Goal: Task Accomplishment & Management: Use online tool/utility

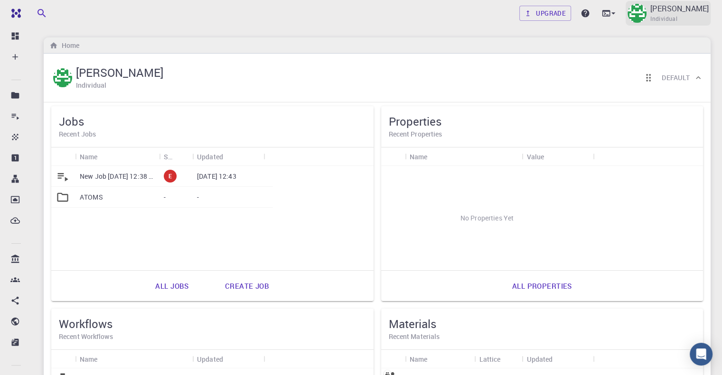
click at [627, 18] on img at bounding box center [636, 13] width 19 height 19
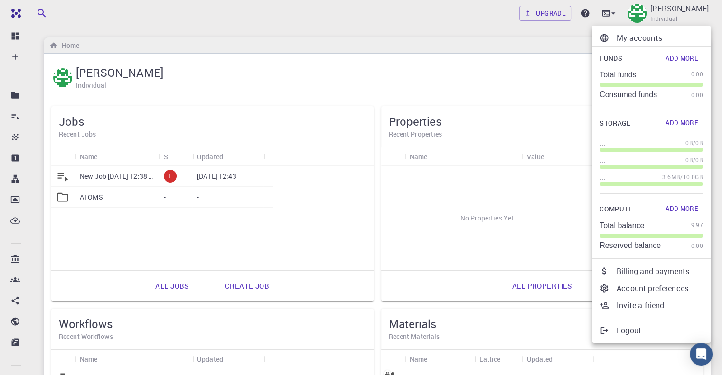
click at [13, 345] on div at bounding box center [361, 187] width 722 height 375
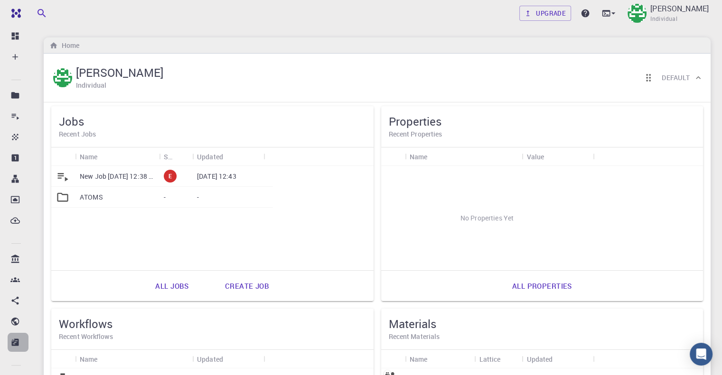
click at [17, 337] on link "Shared externally" at bounding box center [18, 342] width 21 height 19
click at [14, 324] on icon at bounding box center [14, 321] width 9 height 9
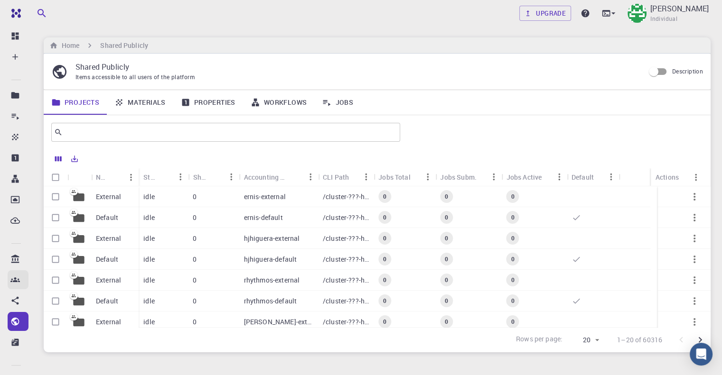
click at [8, 280] on link "Accounts" at bounding box center [18, 280] width 21 height 19
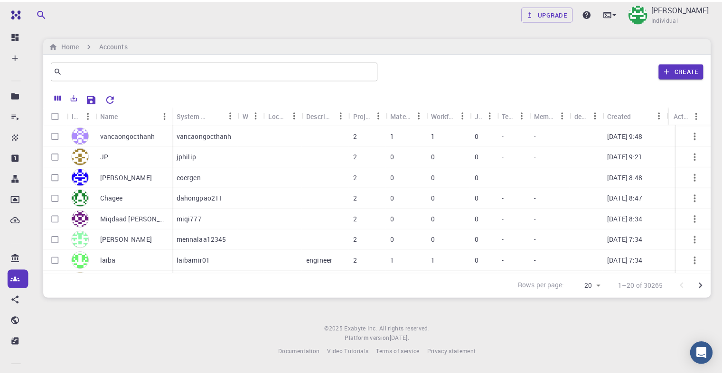
scroll to position [268, 0]
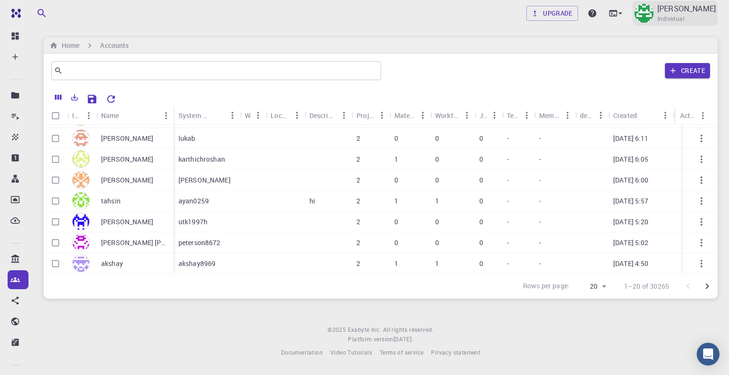
click at [657, 14] on span "Individual" at bounding box center [670, 18] width 27 height 9
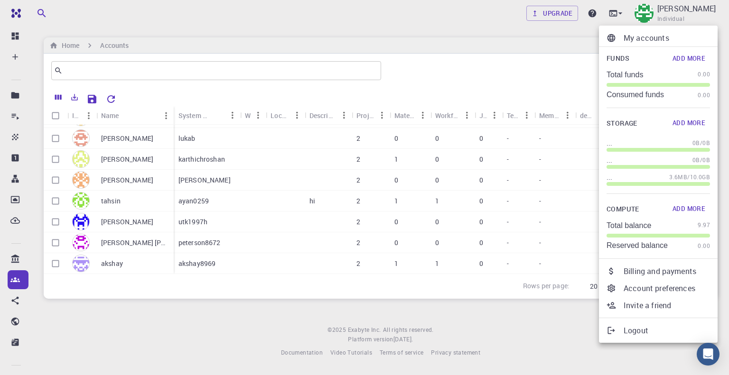
click at [644, 41] on p "My accounts" at bounding box center [667, 37] width 86 height 11
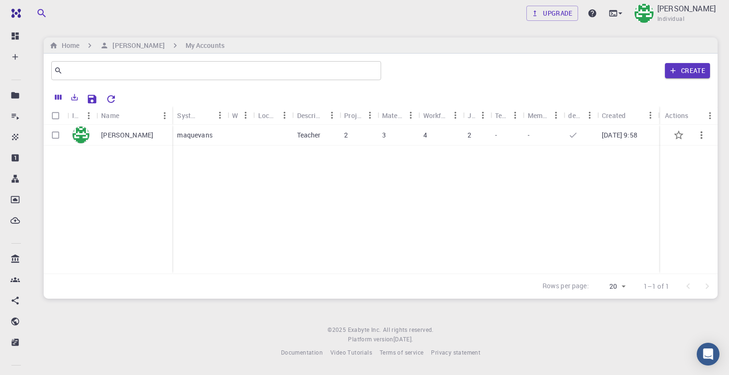
click at [129, 138] on p "[PERSON_NAME]" at bounding box center [127, 135] width 52 height 9
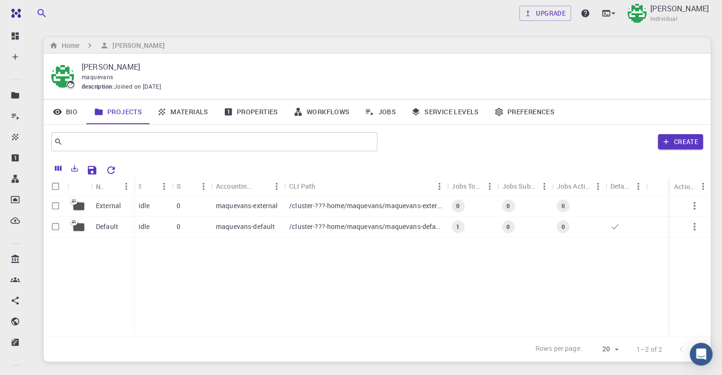
click at [503, 113] on link "Preferences" at bounding box center [523, 112] width 75 height 25
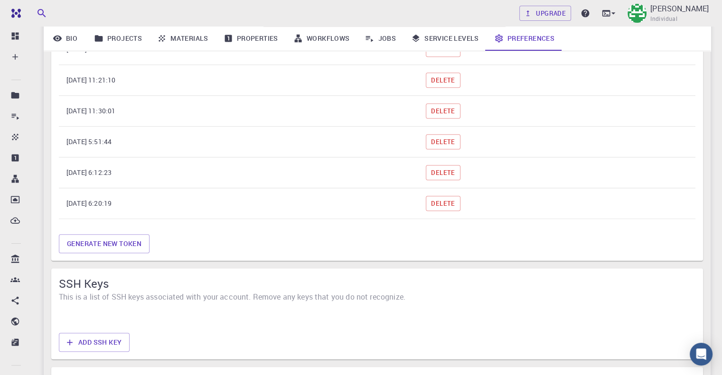
scroll to position [759, 0]
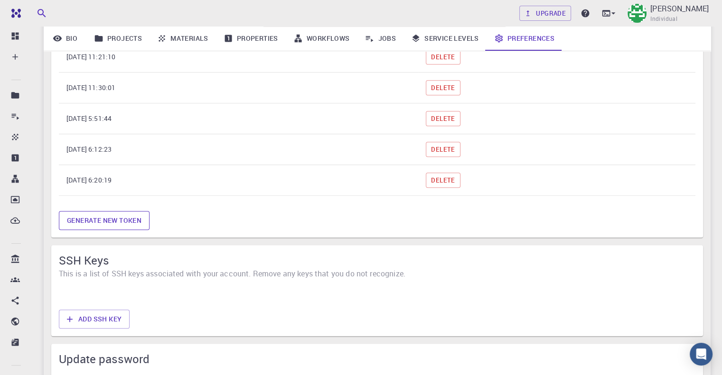
click at [100, 217] on button "Generate new token" at bounding box center [104, 220] width 91 height 19
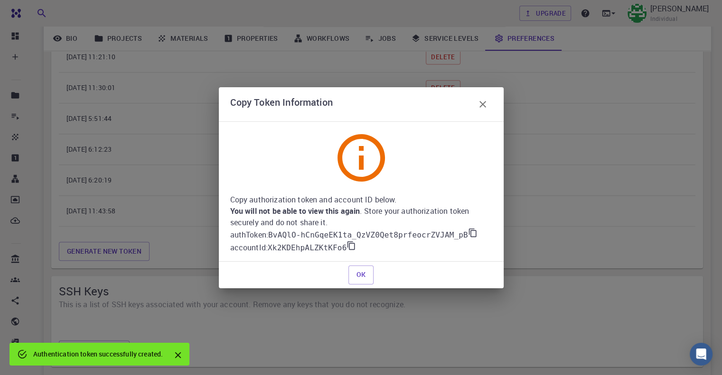
click at [452, 233] on code "BvAQlO-hCnGqeEK1ta_QzVZ0Qet8prfeocrZVJAM_pB" at bounding box center [368, 235] width 200 height 9
click at [468, 233] on icon at bounding box center [472, 232] width 8 height 9
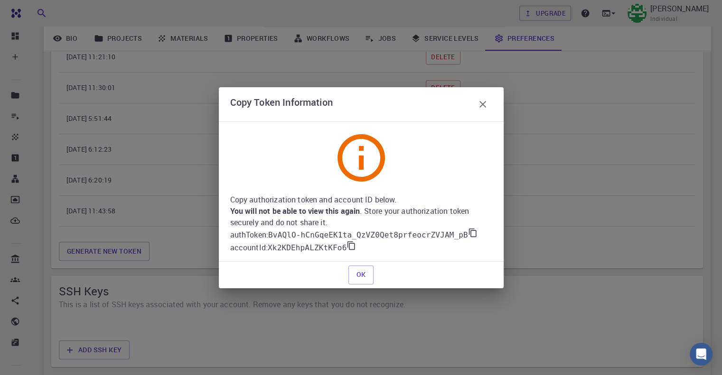
click at [262, 284] on div "OK" at bounding box center [361, 275] width 277 height 19
click at [347, 246] on icon at bounding box center [351, 245] width 8 height 9
click at [235, 332] on div "Copy Token Information Copy authorization token and account ID below. You will …" at bounding box center [361, 187] width 722 height 375
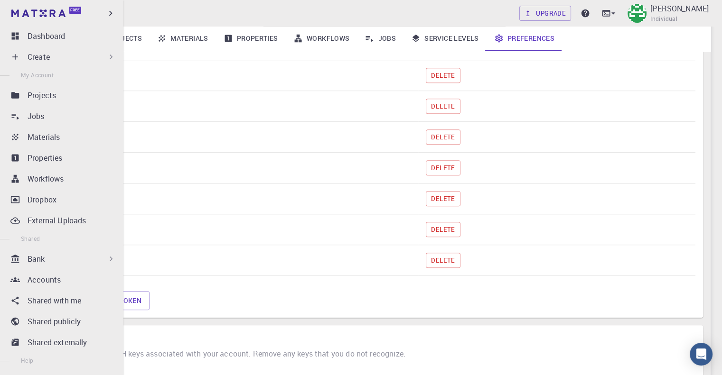
scroll to position [664, 0]
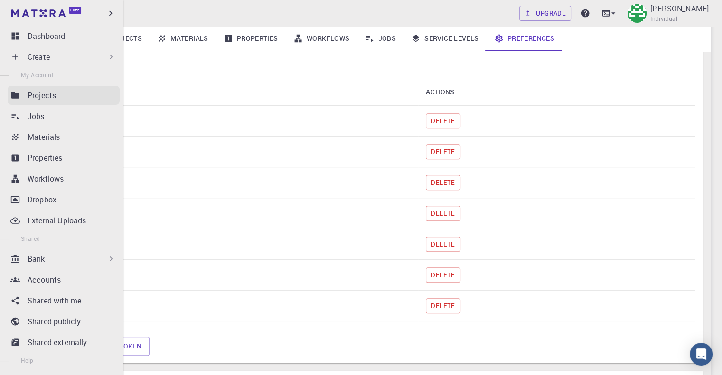
drag, startPoint x: 23, startPoint y: 96, endPoint x: 29, endPoint y: 96, distance: 6.2
click at [23, 96] on link "Projects" at bounding box center [64, 95] width 112 height 19
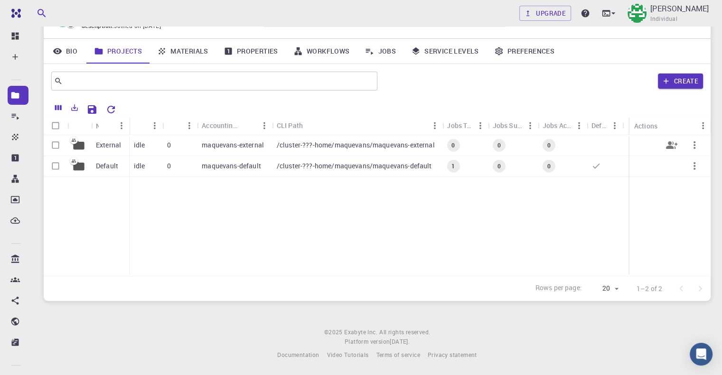
scroll to position [60, 0]
click at [99, 144] on p "External" at bounding box center [108, 145] width 25 height 9
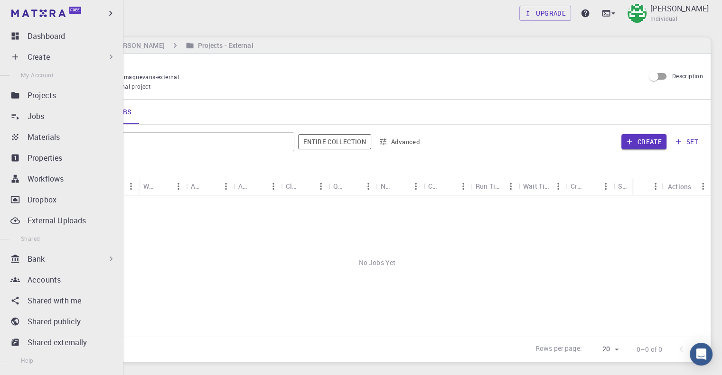
click at [49, 56] on p "Create" at bounding box center [39, 56] width 22 height 11
click at [56, 57] on div "Create" at bounding box center [72, 56] width 88 height 11
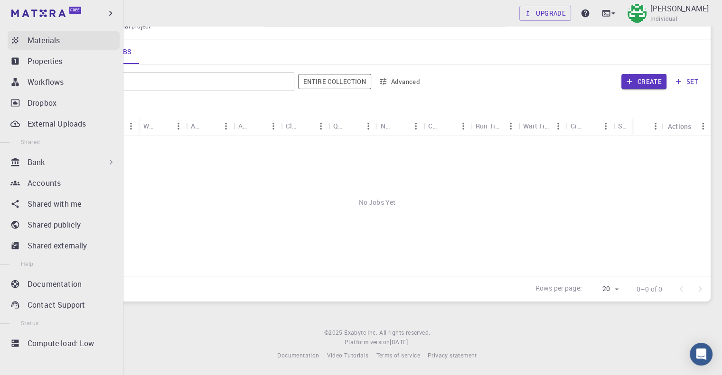
scroll to position [97, 0]
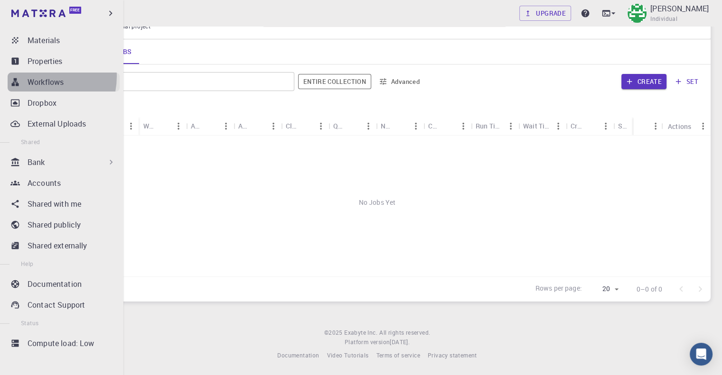
click at [34, 76] on p "Workflows" at bounding box center [46, 81] width 36 height 11
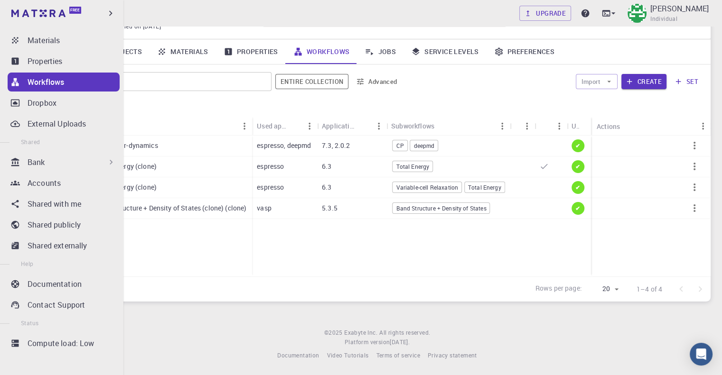
scroll to position [97, 0]
click at [78, 80] on div "Workflows" at bounding box center [74, 81] width 92 height 11
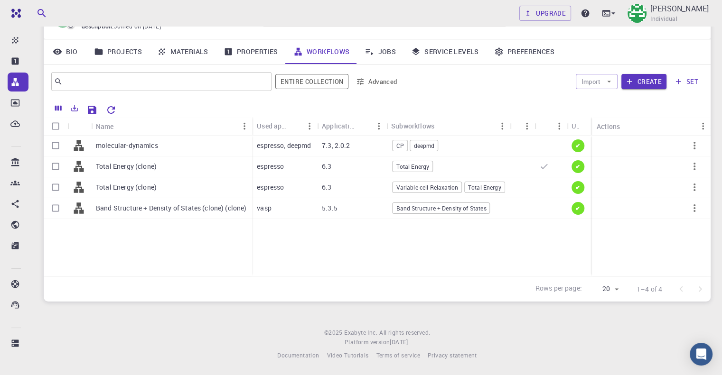
click at [375, 53] on link "Jobs" at bounding box center [380, 51] width 47 height 25
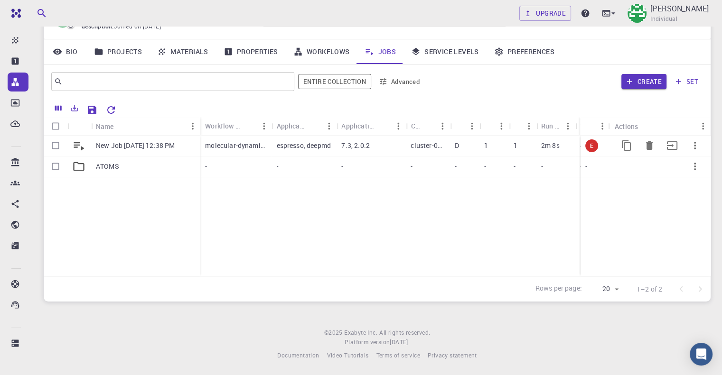
click at [126, 143] on p "New Job Sep 20, 2025, 12:38 PM" at bounding box center [135, 145] width 79 height 9
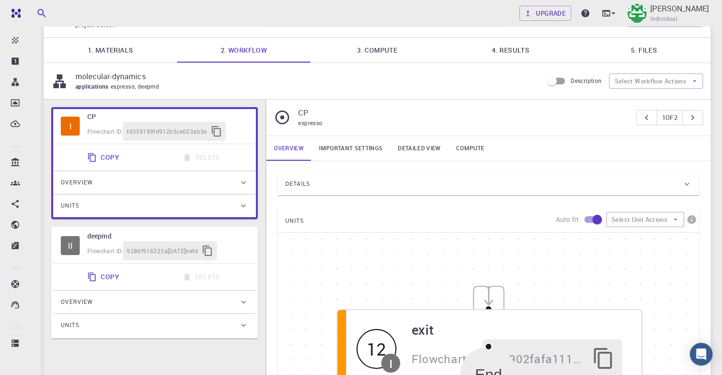
scroll to position [47, 0]
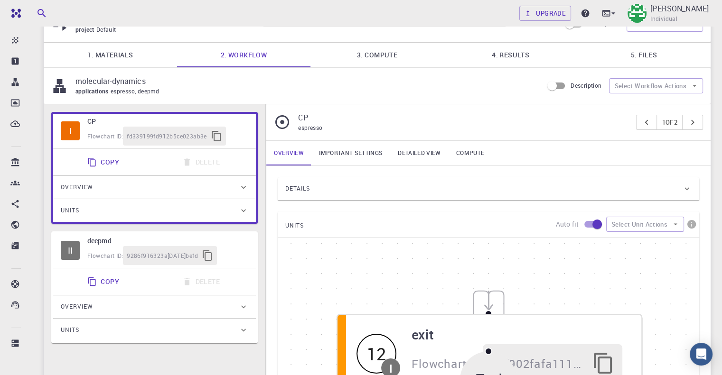
click at [121, 79] on p "molecular-dynamics" at bounding box center [305, 80] width 460 height 11
click at [230, 58] on link "2. Workflow" at bounding box center [243, 55] width 133 height 25
click at [368, 153] on link "Important settings" at bounding box center [350, 153] width 79 height 25
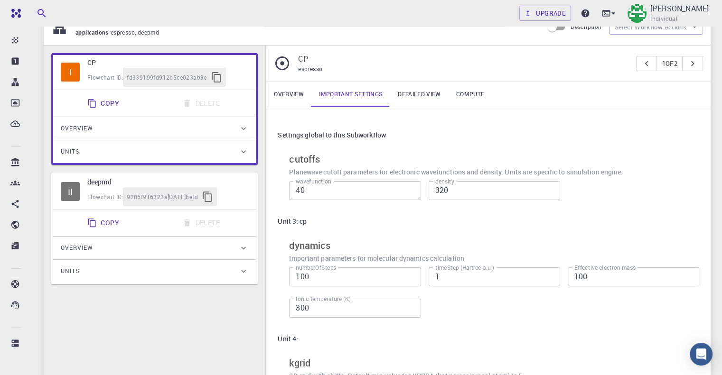
scroll to position [0, 0]
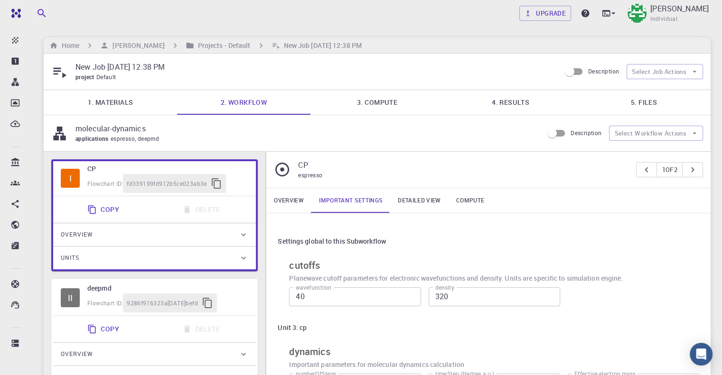
click at [419, 204] on link "Detailed view" at bounding box center [419, 200] width 58 height 25
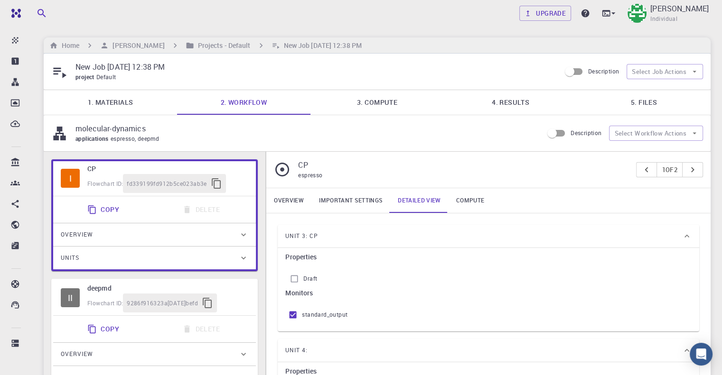
click at [461, 200] on link "Compute" at bounding box center [470, 200] width 43 height 25
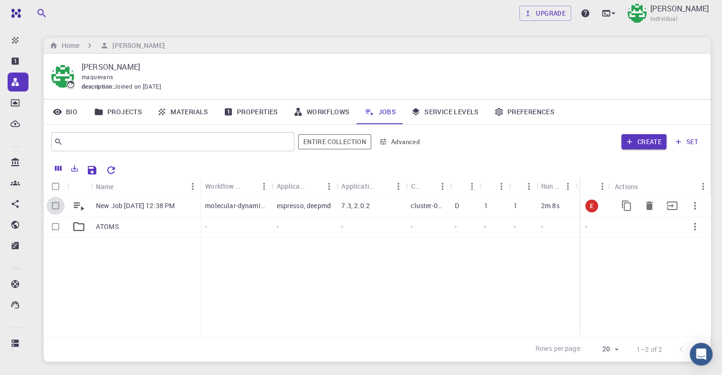
click at [56, 208] on input "Select row" at bounding box center [56, 206] width 18 height 18
checkbox input "true"
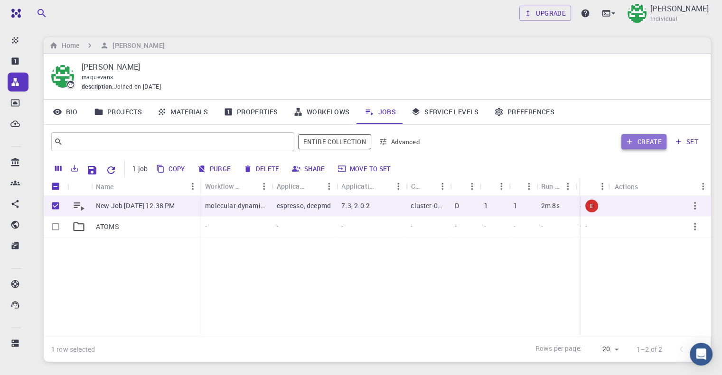
click at [645, 141] on button "Create" at bounding box center [643, 141] width 45 height 15
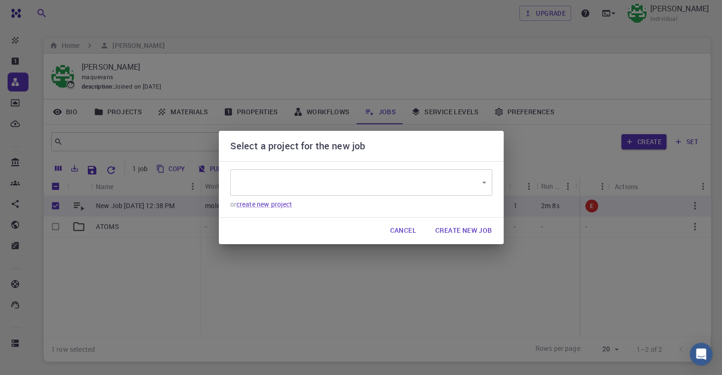
type input "PuQ6SnqXsYdDykpi3"
click at [460, 230] on button "Create New Job" at bounding box center [464, 231] width 72 height 19
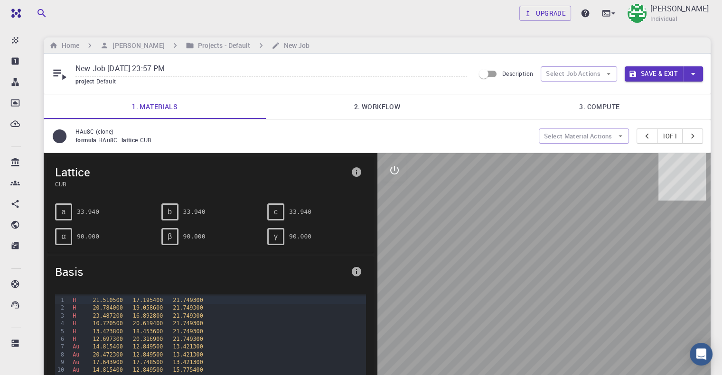
drag, startPoint x: 539, startPoint y: 258, endPoint x: 595, endPoint y: 297, distance: 68.2
click at [595, 297] on div at bounding box center [544, 300] width 334 height 295
drag, startPoint x: 543, startPoint y: 281, endPoint x: 576, endPoint y: 297, distance: 36.9
click at [543, 281] on div at bounding box center [544, 300] width 334 height 295
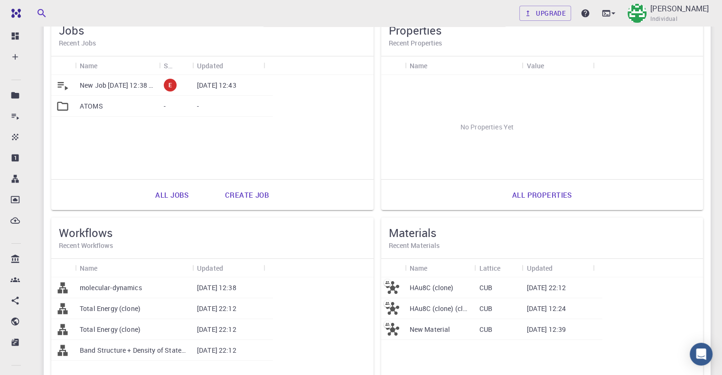
scroll to position [190, 0]
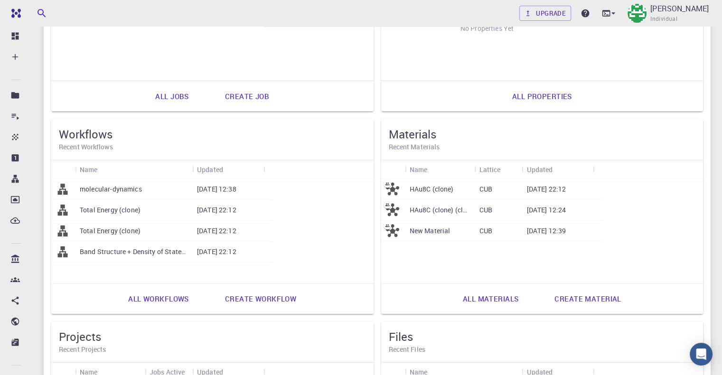
drag, startPoint x: 99, startPoint y: 187, endPoint x: 152, endPoint y: 259, distance: 89.6
click at [381, 259] on div "HAu8C (clone) CUB 07-28-2025 22:12 HAu8C (clone) (clone) CUB 09-20-2025 12:24 N…" at bounding box center [542, 231] width 322 height 104
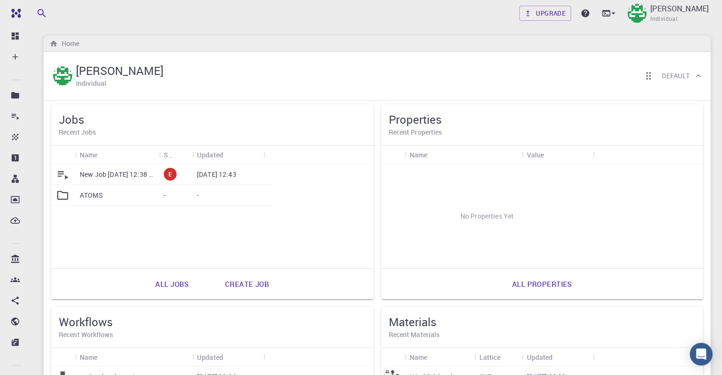
scroll to position [0, 0]
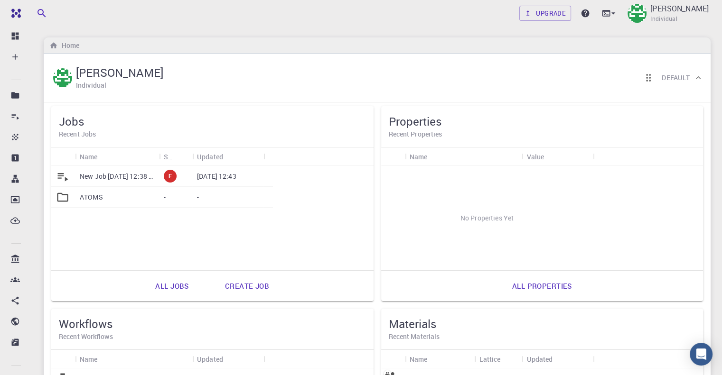
click at [145, 285] on link "All jobs" at bounding box center [172, 286] width 54 height 23
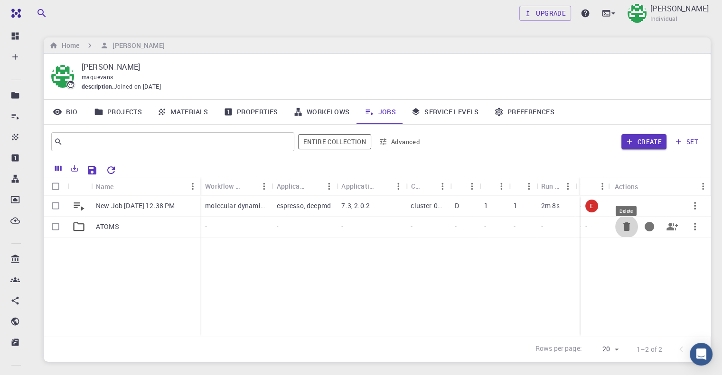
click at [627, 230] on icon "Delete" at bounding box center [626, 227] width 7 height 9
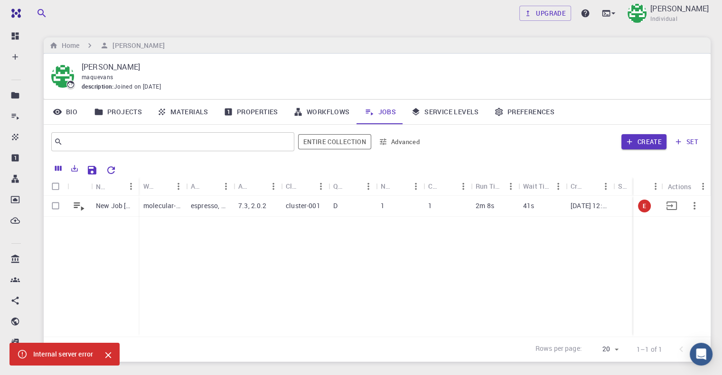
click at [695, 209] on icon "button" at bounding box center [694, 206] width 2 height 8
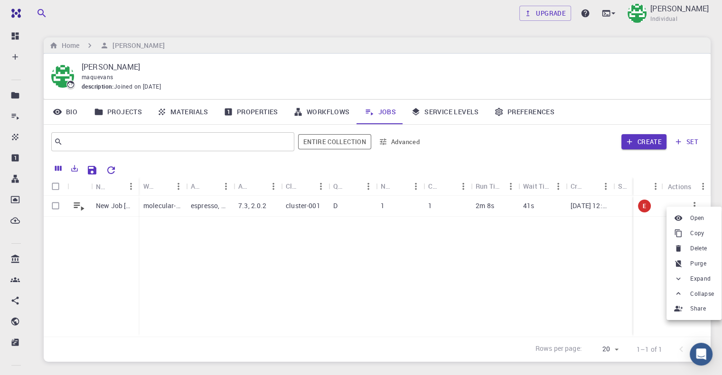
click at [685, 246] on div at bounding box center [680, 248] width 12 height 9
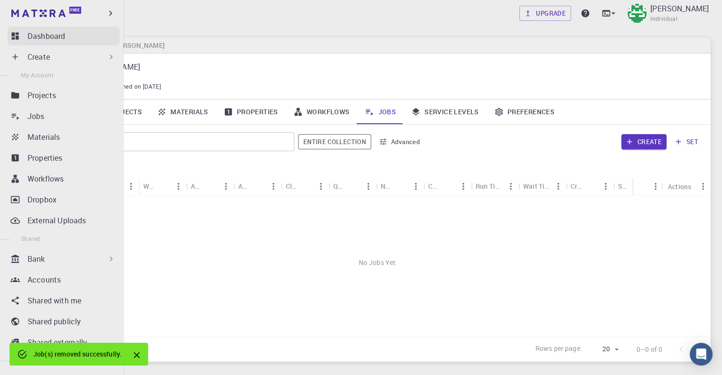
click at [11, 37] on icon at bounding box center [14, 35] width 9 height 9
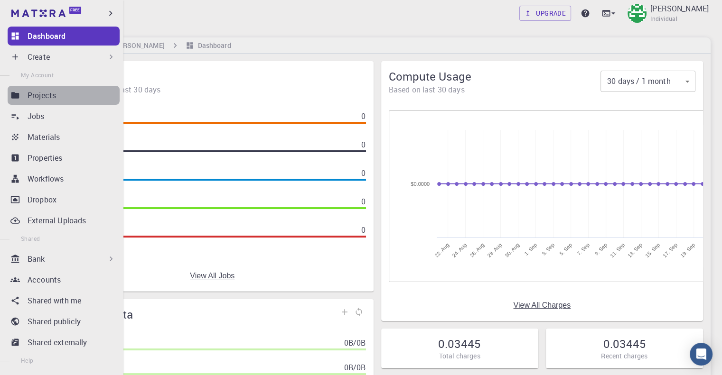
click at [69, 100] on div "Projects" at bounding box center [74, 95] width 92 height 11
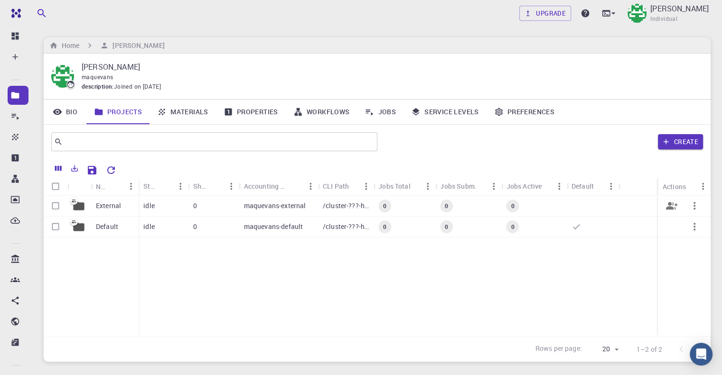
click at [697, 208] on icon "button" at bounding box center [694, 205] width 11 height 11
click at [620, 244] on div at bounding box center [361, 187] width 722 height 375
click at [171, 107] on link "Materials" at bounding box center [183, 112] width 66 height 25
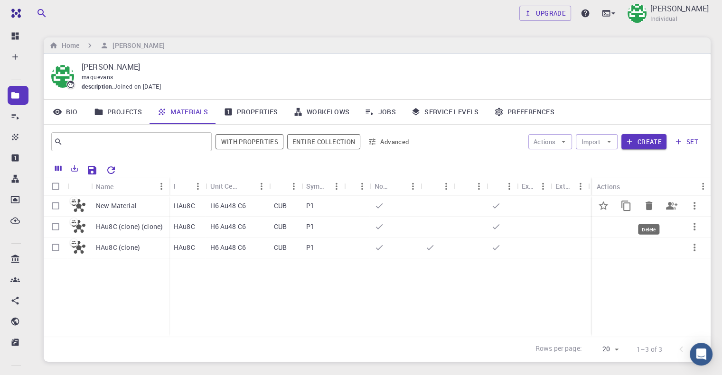
click at [650, 203] on icon "Delete" at bounding box center [648, 205] width 11 height 11
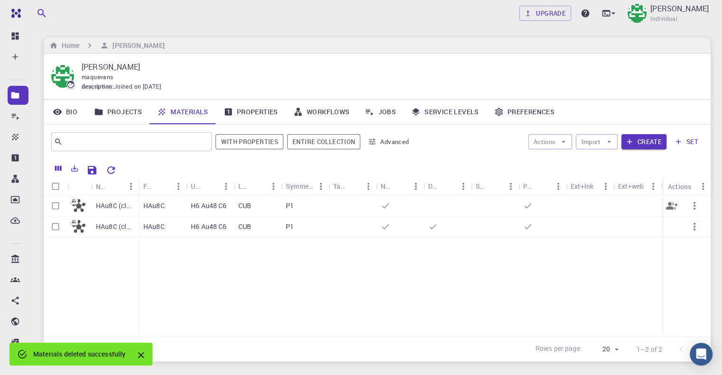
click at [173, 212] on div "HAu8C" at bounding box center [162, 206] width 47 height 21
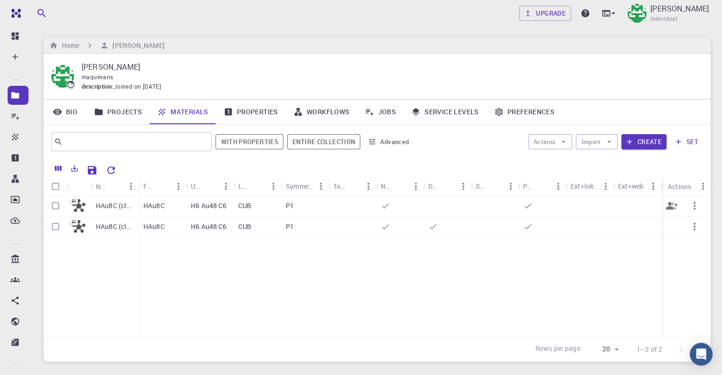
click at [692, 207] on icon "button" at bounding box center [694, 205] width 11 height 11
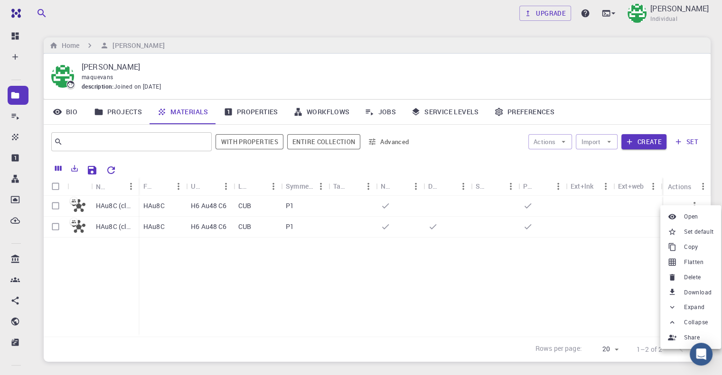
click at [683, 273] on li "Delete" at bounding box center [690, 277] width 61 height 15
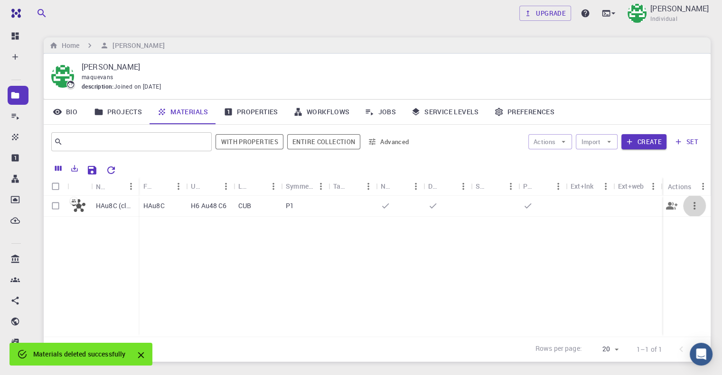
click at [692, 206] on icon "button" at bounding box center [694, 205] width 11 height 11
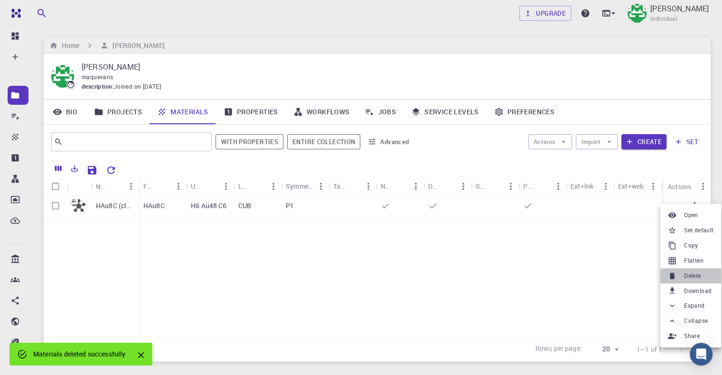
click at [690, 279] on span "Delete" at bounding box center [692, 275] width 17 height 9
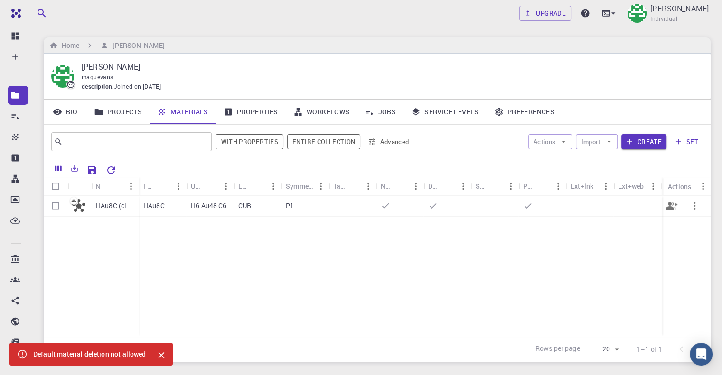
click at [700, 203] on icon "button" at bounding box center [694, 205] width 11 height 11
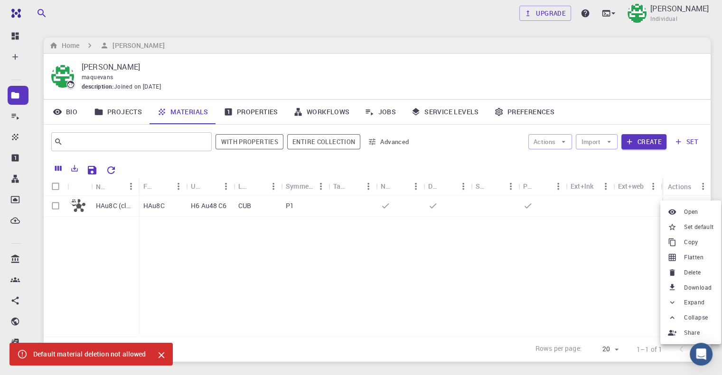
click at [687, 271] on span "Delete" at bounding box center [692, 272] width 17 height 9
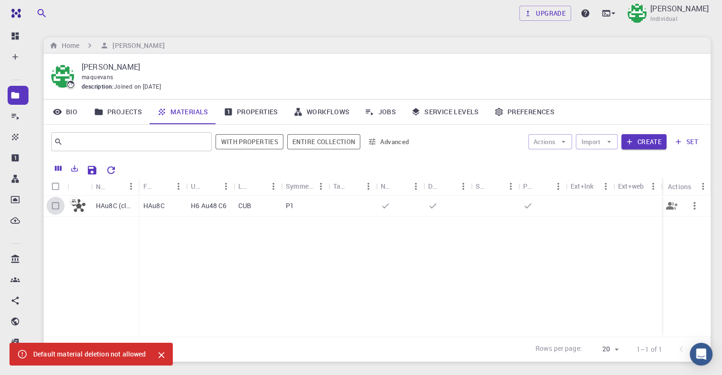
click at [57, 207] on input "Select row" at bounding box center [56, 206] width 18 height 18
checkbox input "true"
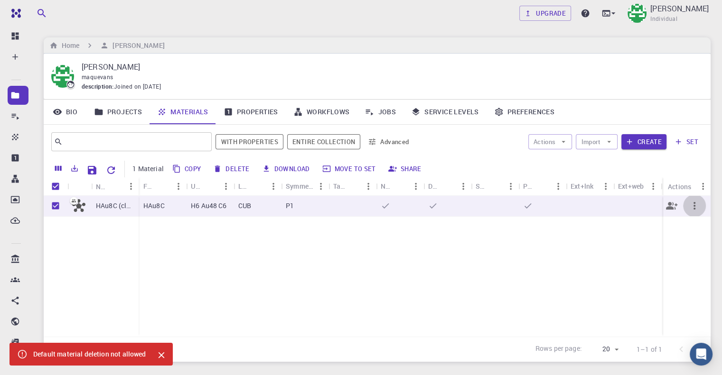
click at [685, 210] on button "button" at bounding box center [694, 206] width 23 height 23
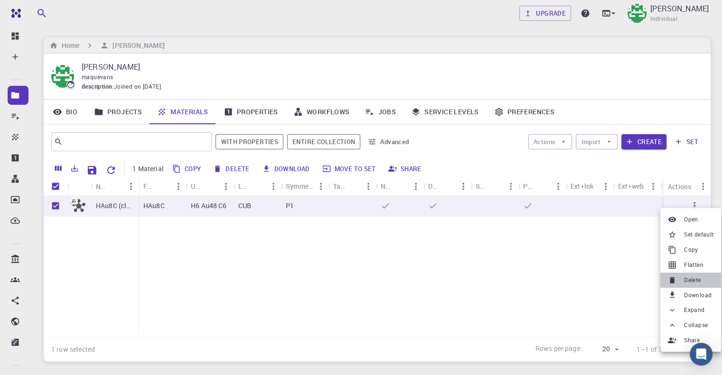
click at [683, 280] on li "Delete" at bounding box center [690, 280] width 61 height 15
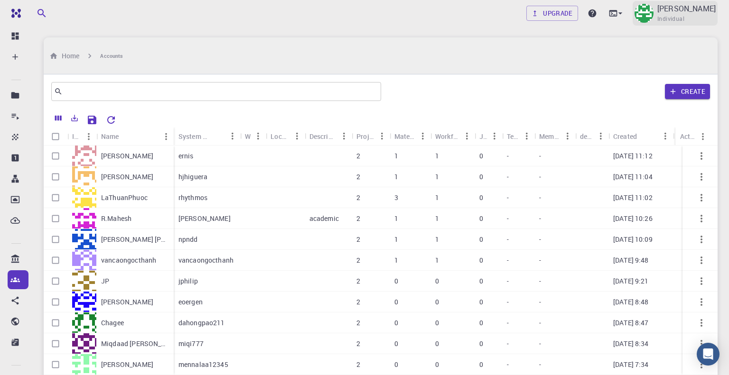
click at [693, 14] on p "[PERSON_NAME]" at bounding box center [686, 8] width 58 height 11
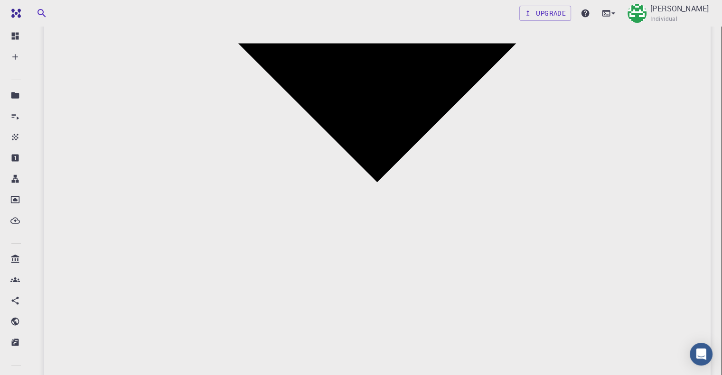
scroll to position [712, 0]
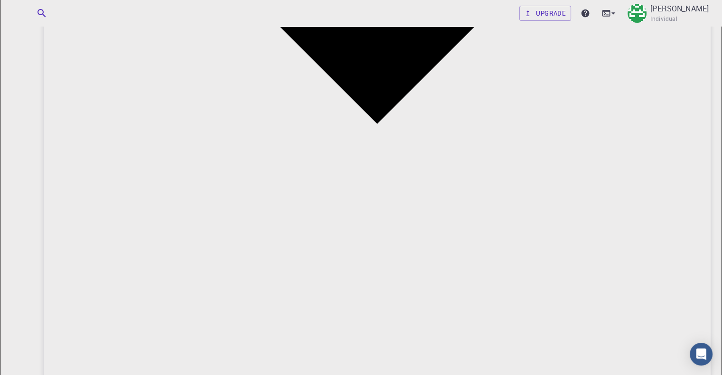
drag, startPoint x: 44, startPoint y: 181, endPoint x: 53, endPoint y: 178, distance: 10.1
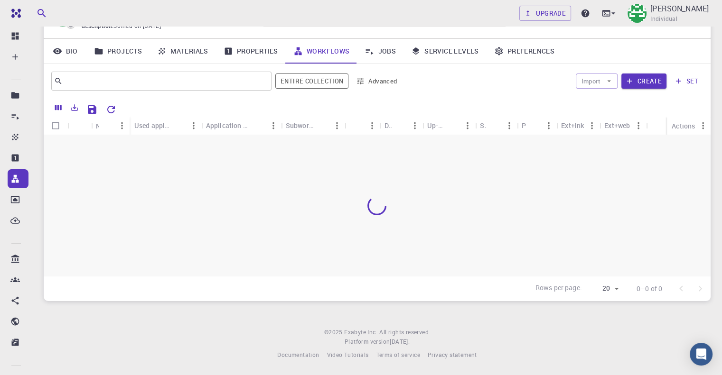
scroll to position [60, 0]
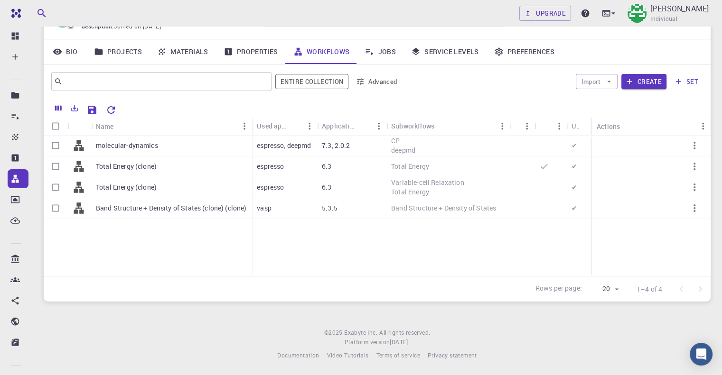
click at [376, 51] on link "Jobs" at bounding box center [380, 51] width 47 height 25
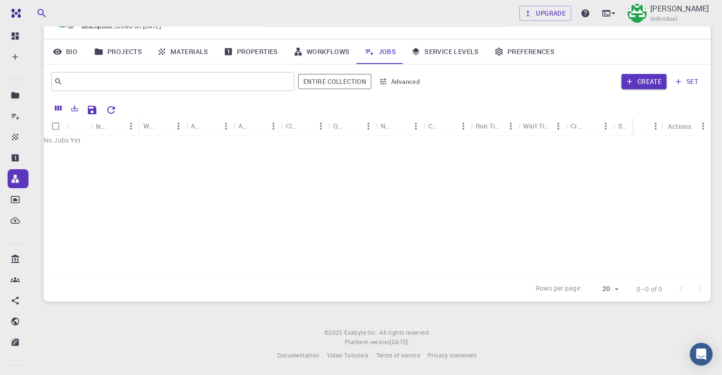
click at [173, 50] on link "Materials" at bounding box center [183, 51] width 66 height 25
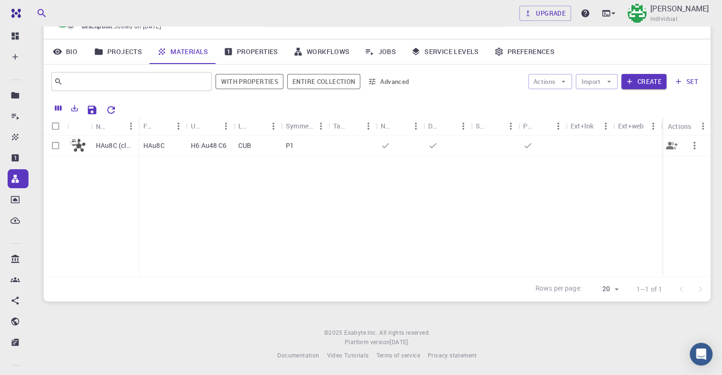
click at [118, 148] on p "HAu8C (clone)" at bounding box center [115, 145] width 38 height 9
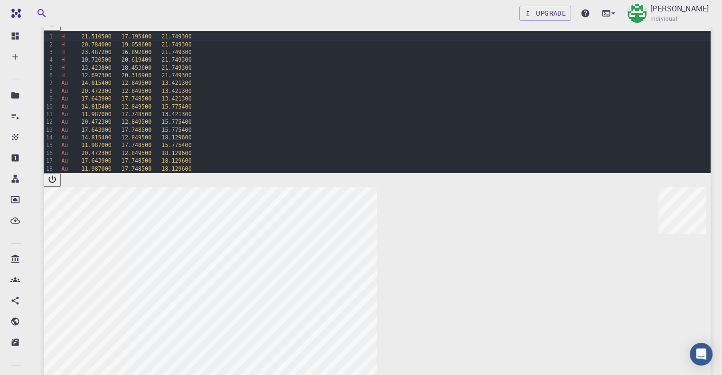
scroll to position [285, 0]
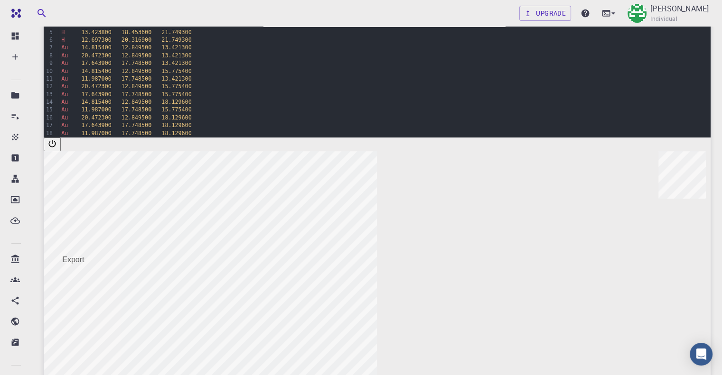
click at [113, 269] on li "Download as CSV" at bounding box center [118, 267] width 65 height 9
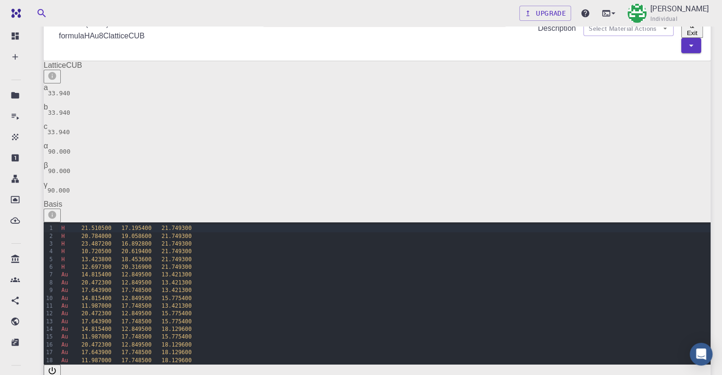
scroll to position [0, 0]
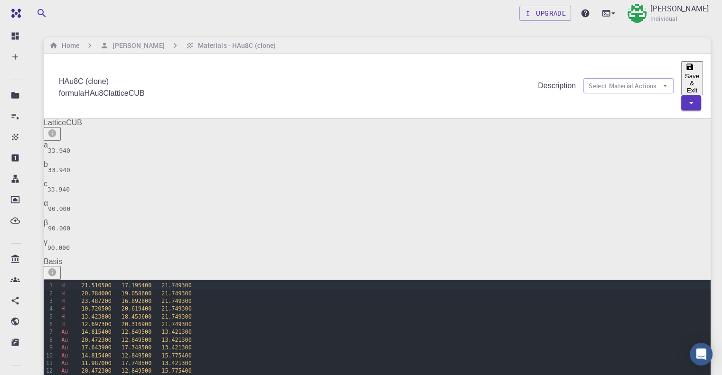
click at [129, 89] on span "lattice" at bounding box center [119, 93] width 20 height 8
click at [56, 130] on icon "info" at bounding box center [52, 134] width 8 height 8
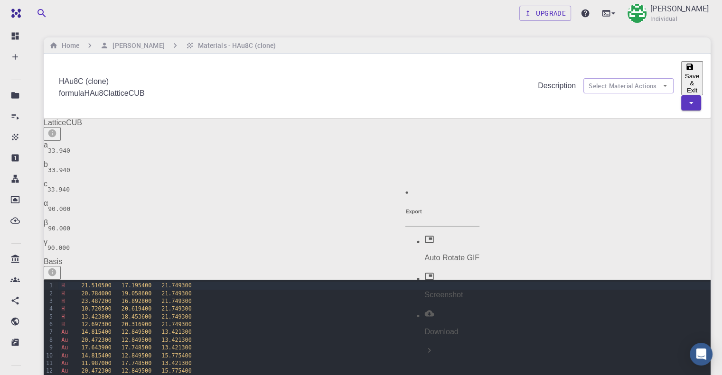
click at [450, 328] on p "Download" at bounding box center [451, 332] width 55 height 9
click at [526, 309] on p "POSCAR" at bounding box center [530, 313] width 32 height 9
click at [241, 43] on h6 "Materials - HAu8C (clone)" at bounding box center [235, 45] width 82 height 10
click at [154, 44] on h6 "[PERSON_NAME]" at bounding box center [137, 45] width 56 height 10
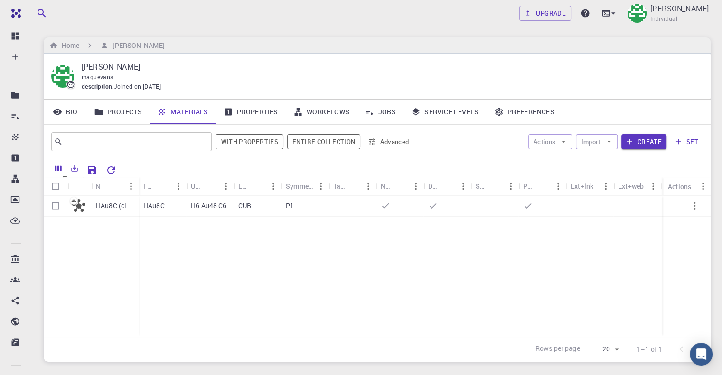
click at [75, 172] on button "Export" at bounding box center [74, 168] width 16 height 15
click at [88, 192] on li "Download as CSV" at bounding box center [118, 187] width 65 height 9
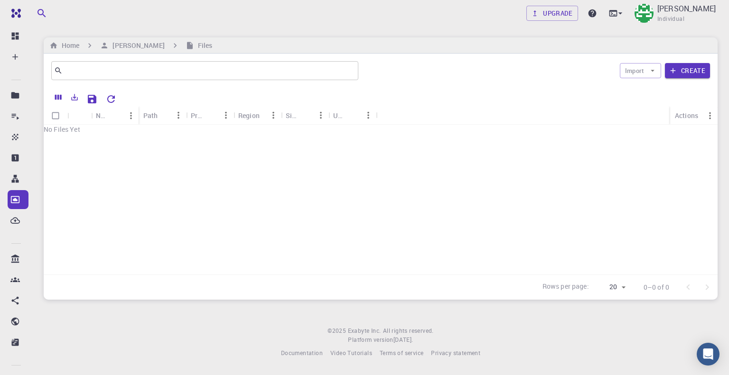
click at [64, 134] on div "No Files Yet" at bounding box center [381, 129] width 674 height 9
click at [156, 117] on div "Path" at bounding box center [150, 115] width 15 height 19
click at [110, 117] on button "Sort" at bounding box center [115, 115] width 15 height 15
click at [651, 77] on button "Import" at bounding box center [640, 70] width 41 height 15
click at [655, 72] on icon "button" at bounding box center [652, 70] width 9 height 9
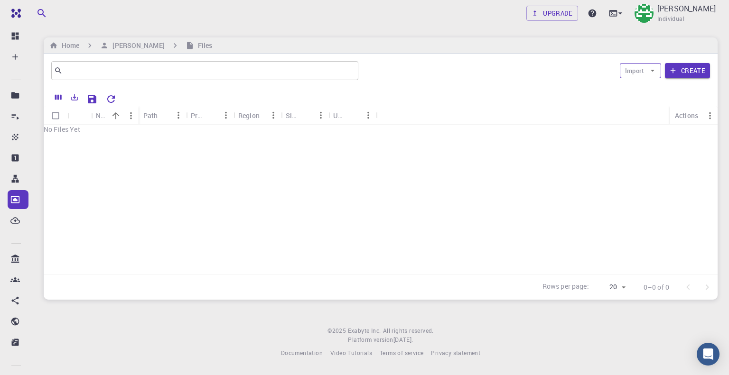
click at [655, 72] on icon "button" at bounding box center [652, 70] width 9 height 9
click at [646, 98] on ul "Upload File" at bounding box center [648, 96] width 57 height 20
click at [651, 97] on span "Upload File" at bounding box center [658, 101] width 38 height 8
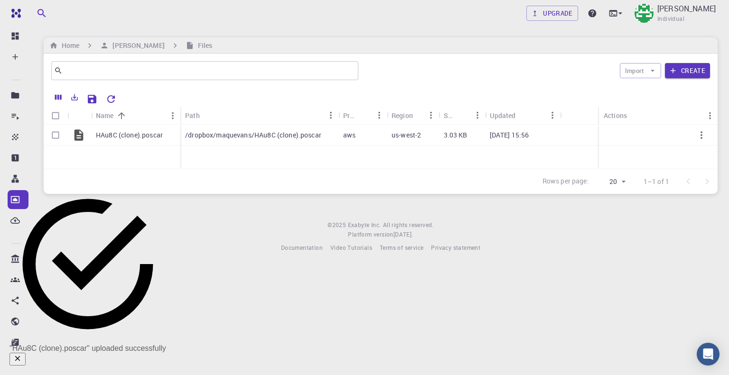
click at [281, 148] on div "HAu8C (clone).poscar /dropbox/maquevans/HAu8C (clone).poscar aws us-west-2 3.03…" at bounding box center [381, 147] width 674 height 44
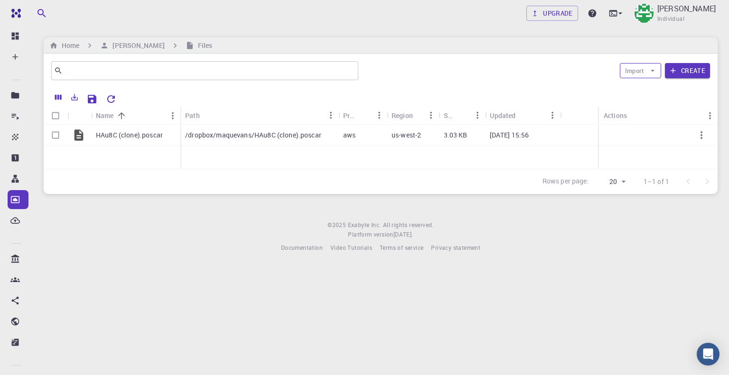
click at [626, 74] on button "Import" at bounding box center [640, 70] width 41 height 15
click at [639, 86] on li "Upload File" at bounding box center [658, 96] width 38 height 20
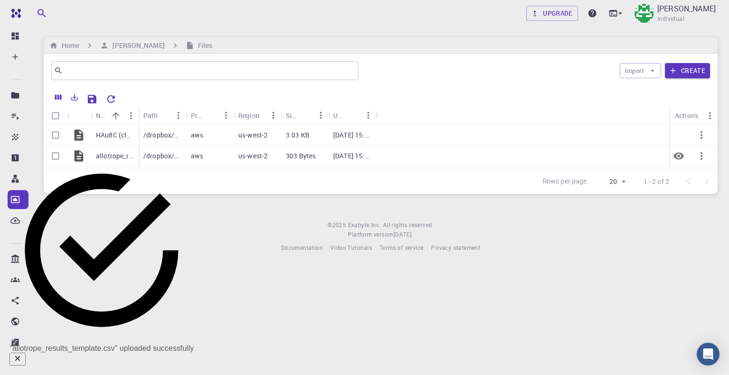
click at [101, 155] on p "allotrope_results_template.csv" at bounding box center [115, 155] width 38 height 9
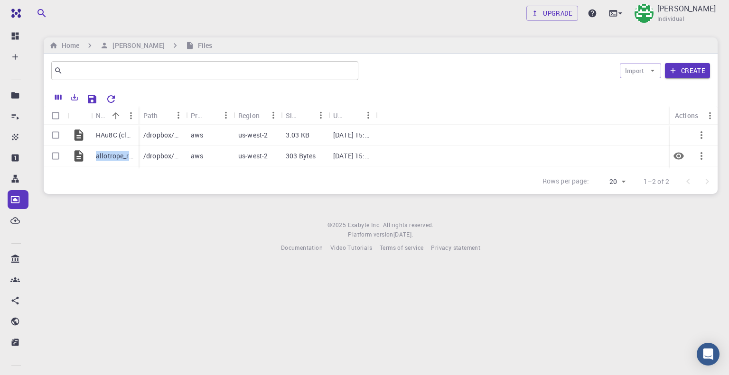
click at [675, 152] on icon "Preview" at bounding box center [678, 155] width 11 height 11
click at [689, 68] on button "Create" at bounding box center [687, 70] width 45 height 15
click at [12, 357] on icon "button" at bounding box center [8, 361] width 9 height 9
click at [41, 308] on button "Cancel" at bounding box center [20, 317] width 41 height 19
click at [76, 157] on icon at bounding box center [78, 156] width 13 height 13
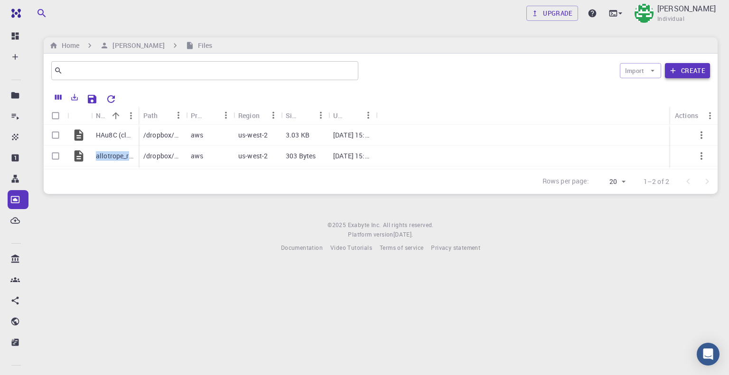
click at [692, 72] on button "Create" at bounding box center [687, 70] width 45 height 15
click at [84, 298] on input "text" at bounding box center [42, 303] width 84 height 10
type input "allotropes"
click at [68, 312] on button "Submit" at bounding box center [54, 317] width 27 height 10
click at [53, 157] on input "Select row" at bounding box center [56, 156] width 18 height 18
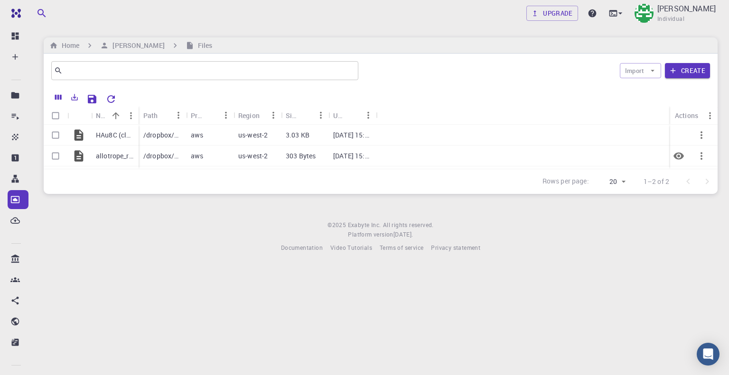
checkbox input "true"
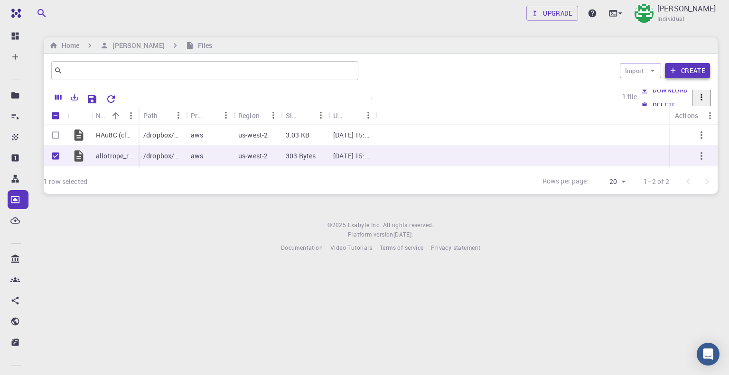
click at [689, 74] on button "Create" at bounding box center [687, 70] width 45 height 15
click at [84, 298] on input "text" at bounding box center [42, 303] width 84 height 10
type input "Allo"
click at [68, 312] on button "Submit" at bounding box center [54, 317] width 27 height 10
click at [683, 156] on icon "Preview" at bounding box center [678, 155] width 10 height 7
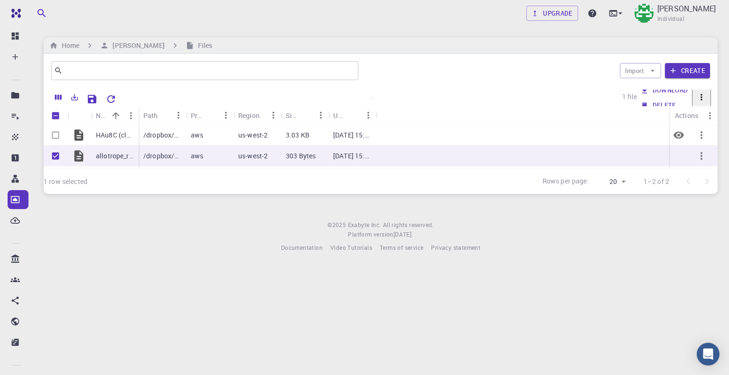
click at [676, 137] on icon "Preview" at bounding box center [678, 134] width 10 height 7
click at [55, 136] on input "Select row" at bounding box center [56, 135] width 18 height 18
checkbox input "true"
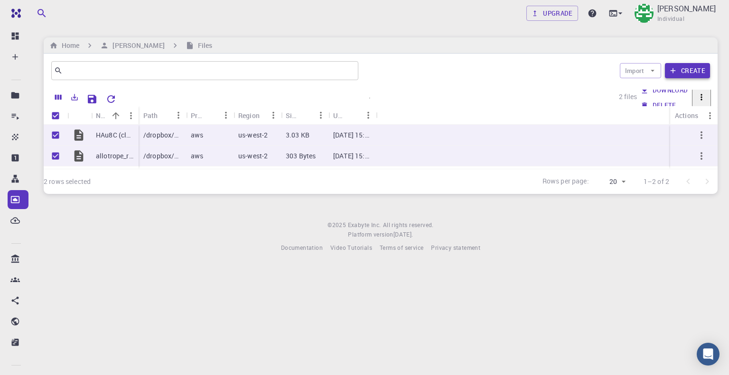
click at [688, 69] on button "Create" at bounding box center [687, 70] width 45 height 15
click at [41, 308] on button "Cancel" at bounding box center [20, 317] width 41 height 19
click at [701, 134] on icon "button" at bounding box center [702, 135] width 2 height 8
click at [36, 327] on span "Delete" at bounding box center [27, 331] width 17 height 8
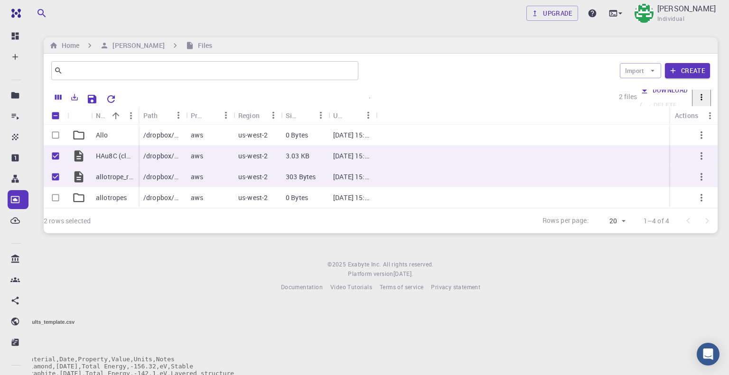
checkbox input "false"
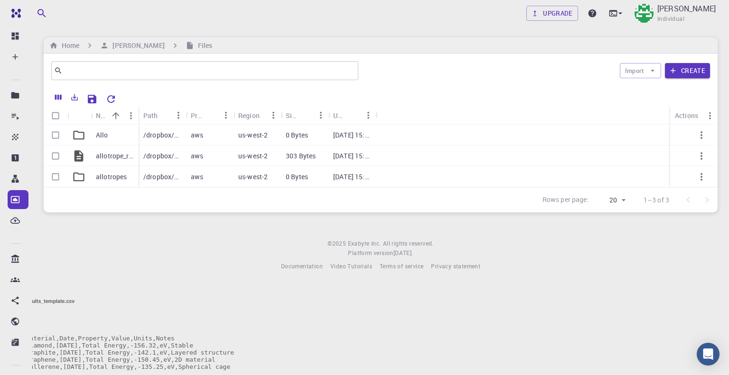
click at [16, 316] on button "button" at bounding box center [8, 322] width 16 height 13
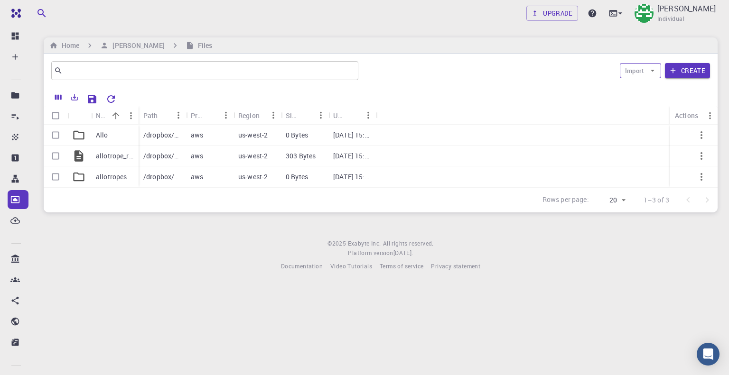
click at [632, 75] on button "Import" at bounding box center [640, 70] width 41 height 15
click at [639, 94] on li "Upload File" at bounding box center [658, 96] width 38 height 20
click at [53, 138] on input "Select row" at bounding box center [56, 135] width 18 height 18
checkbox input "true"
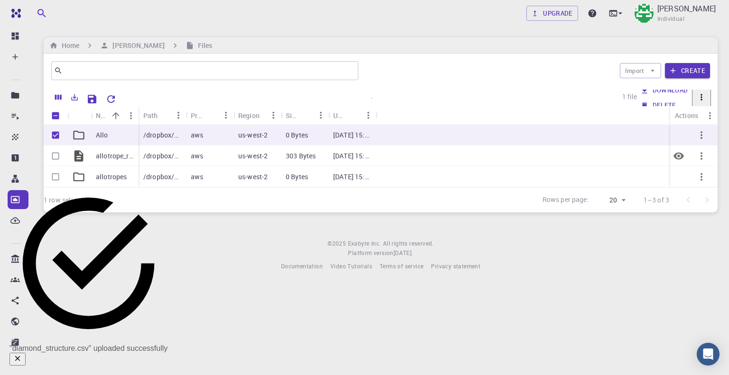
click at [55, 157] on input "Select row" at bounding box center [56, 156] width 18 height 18
checkbox input "true"
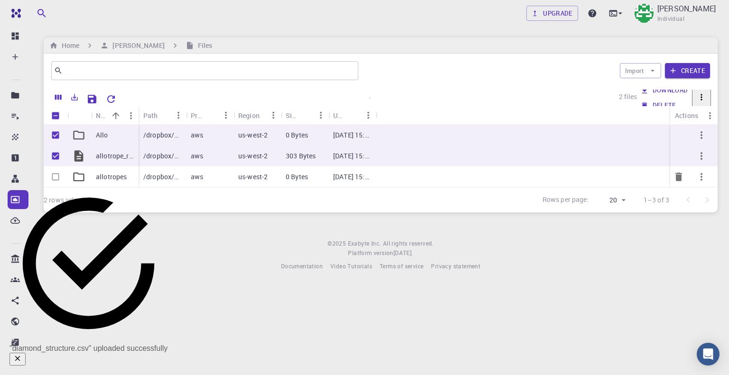
click at [56, 178] on input "Select row" at bounding box center [56, 177] width 18 height 18
checkbox input "true"
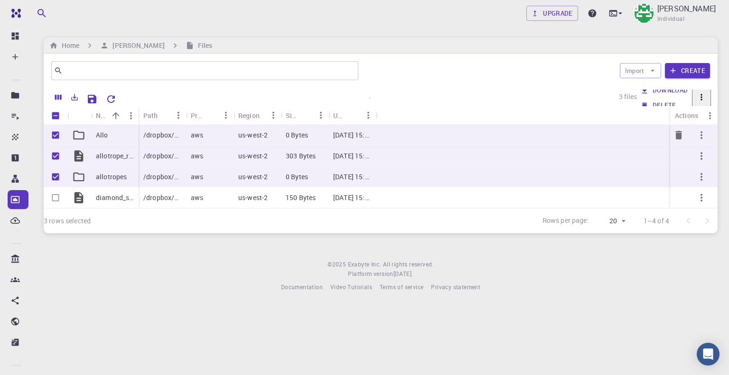
click at [679, 136] on icon "Delete" at bounding box center [678, 135] width 7 height 9
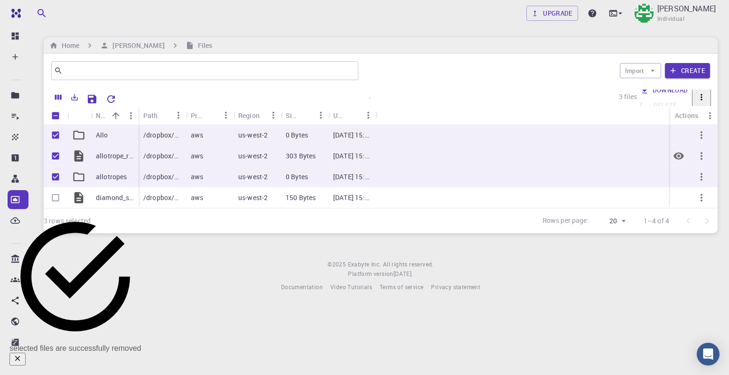
click at [676, 153] on icon "Preview" at bounding box center [678, 155] width 10 height 7
checkbox input "false"
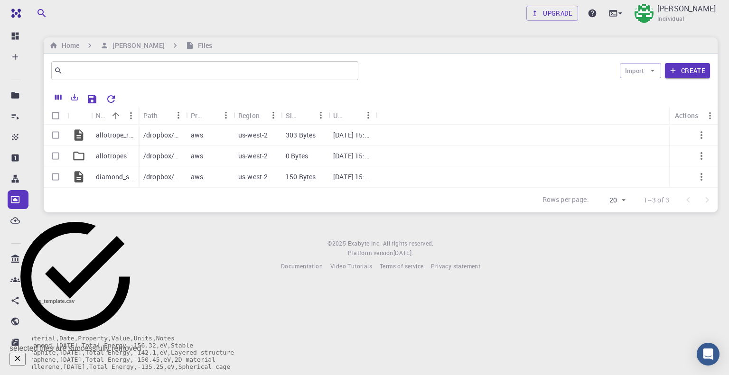
click at [12, 318] on icon "button" at bounding box center [8, 322] width 9 height 9
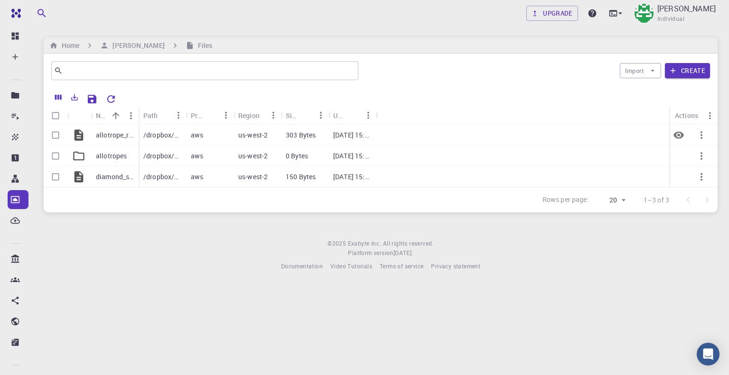
click at [680, 136] on icon "Preview" at bounding box center [678, 135] width 11 height 11
click at [701, 138] on icon "button" at bounding box center [702, 135] width 2 height 8
click at [704, 334] on li "Delete" at bounding box center [374, 344] width 710 height 20
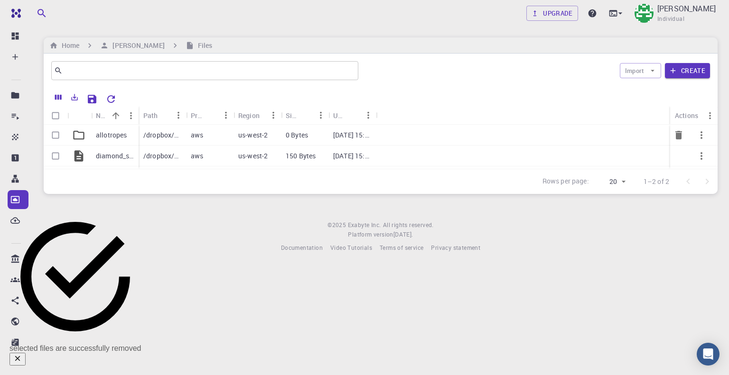
click at [701, 136] on icon "button" at bounding box center [701, 135] width 11 height 11
click at [684, 316] on li "Delete" at bounding box center [374, 326] width 710 height 20
click at [108, 134] on p "diamond_structure.csv" at bounding box center [115, 135] width 38 height 9
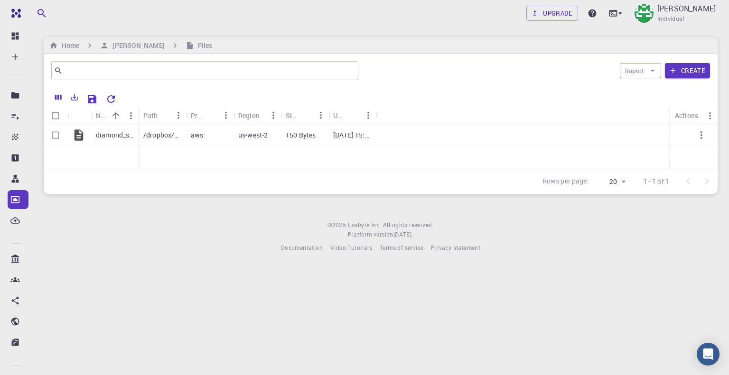
drag, startPoint x: 418, startPoint y: 80, endPoint x: 436, endPoint y: 84, distance: 19.1
click at [418, 80] on div "Import Create" at bounding box center [536, 70] width 348 height 23
click at [55, 132] on input "Select row" at bounding box center [56, 135] width 18 height 18
checkbox input "true"
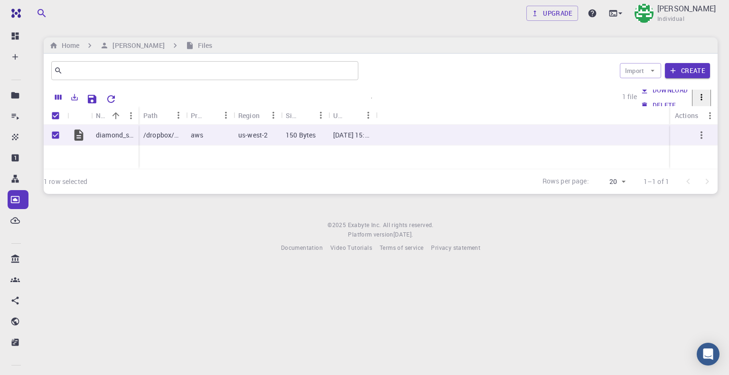
click at [711, 70] on div "​ Import Create" at bounding box center [381, 71] width 674 height 34
click at [702, 73] on button "Create" at bounding box center [687, 70] width 45 height 15
click at [84, 298] on input "text" at bounding box center [42, 303] width 84 height 10
type input "PATH"
click at [68, 312] on button "Submit" at bounding box center [54, 317] width 27 height 10
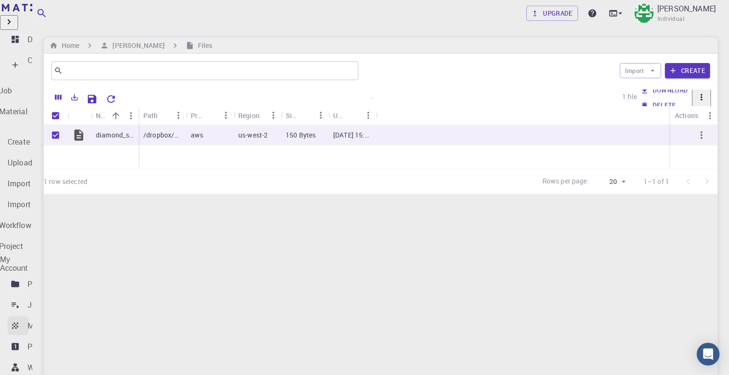
click at [18, 321] on icon at bounding box center [14, 325] width 9 height 9
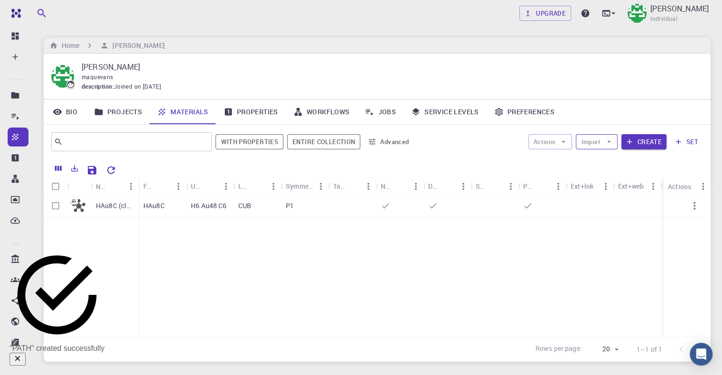
click at [587, 143] on button "Import" at bounding box center [596, 141] width 41 height 15
click at [596, 161] on div at bounding box center [633, 162] width 74 height 11
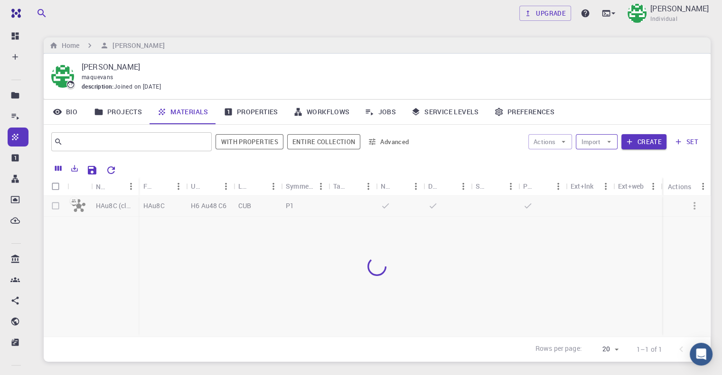
click at [596, 142] on button "Import" at bounding box center [596, 141] width 41 height 15
click at [615, 168] on span "Upload File" at bounding box center [615, 172] width 38 height 8
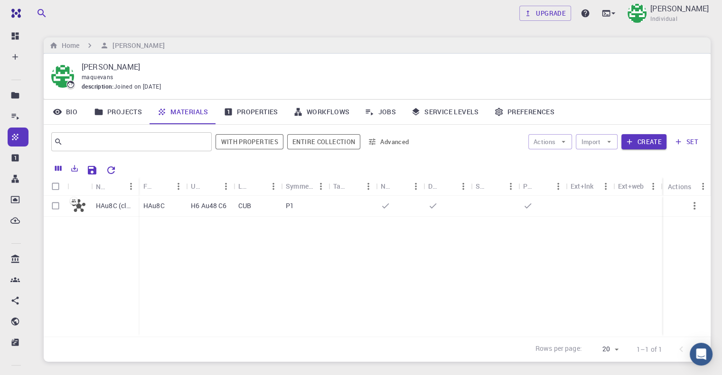
checkbox input "true"
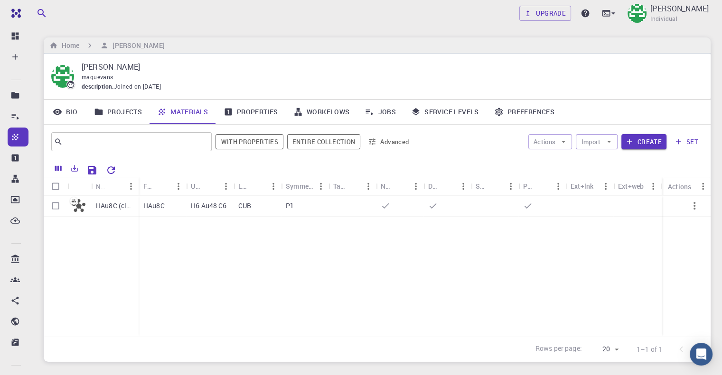
checkbox input "false"
click at [591, 144] on button "Import" at bounding box center [596, 141] width 41 height 15
click at [599, 163] on div at bounding box center [633, 162] width 74 height 11
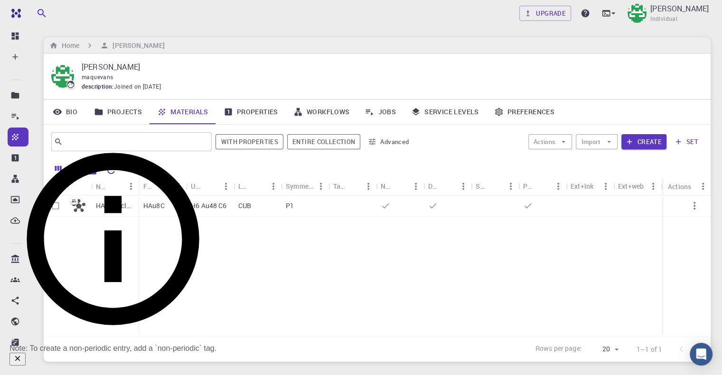
click at [594, 146] on button "Import" at bounding box center [596, 141] width 41 height 15
click at [602, 188] on span "Import From Bank" at bounding box center [626, 192] width 61 height 8
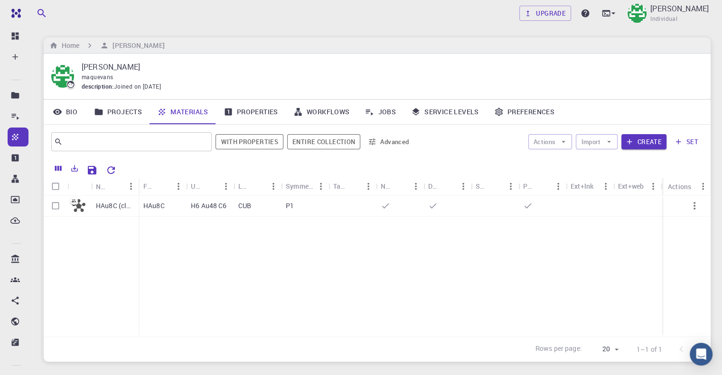
click at [598, 149] on button "Import" at bounding box center [596, 141] width 41 height 15
click at [596, 167] on li "Upload File" at bounding box center [633, 167] width 74 height 20
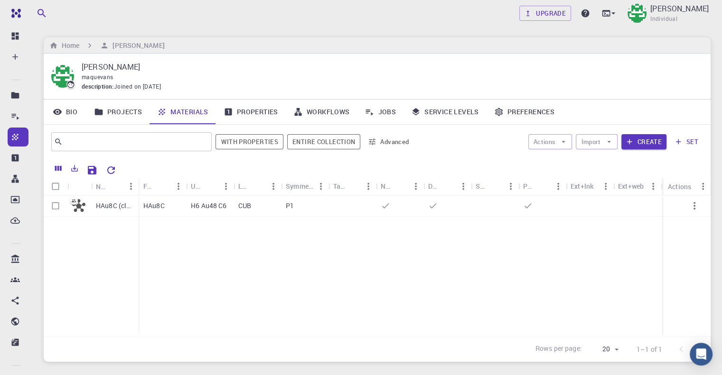
checkbox input "true"
checkbox input "false"
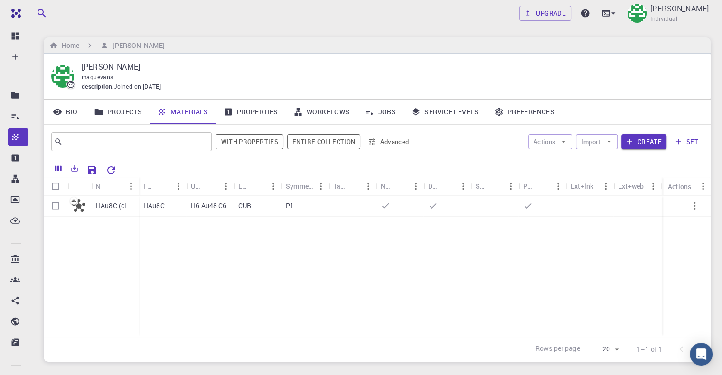
checkbox input "true"
checkbox input "false"
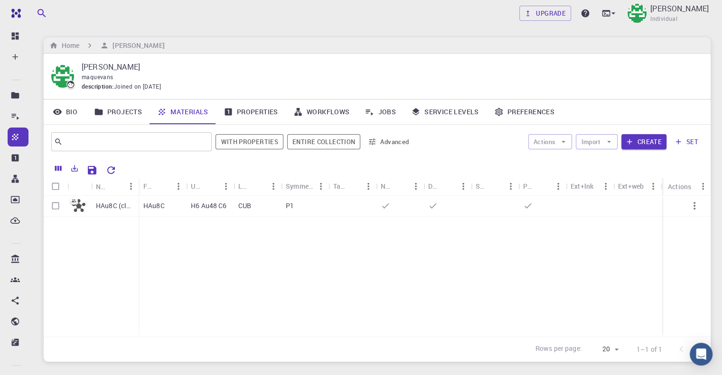
checkbox input "false"
click at [602, 142] on button "Import" at bounding box center [596, 141] width 41 height 15
click at [604, 188] on span "Import From Bank" at bounding box center [626, 192] width 61 height 8
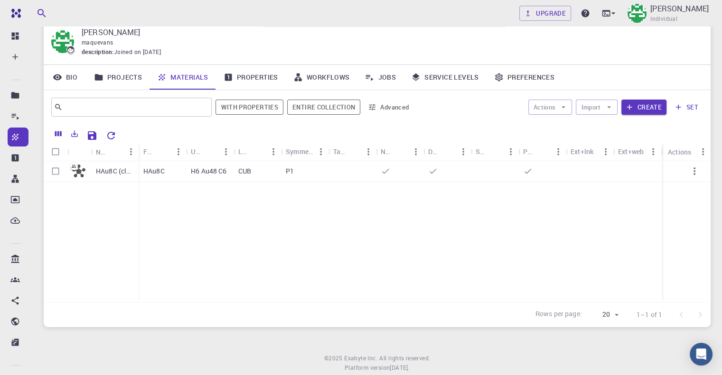
scroll to position [13, 0]
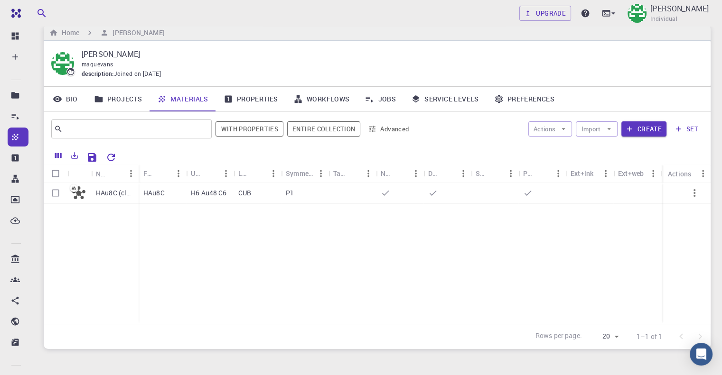
click at [567, 127] on icon "button" at bounding box center [563, 129] width 9 height 9
click at [595, 130] on button "Import" at bounding box center [596, 129] width 41 height 15
click at [596, 144] on icon at bounding box center [600, 148] width 9 height 9
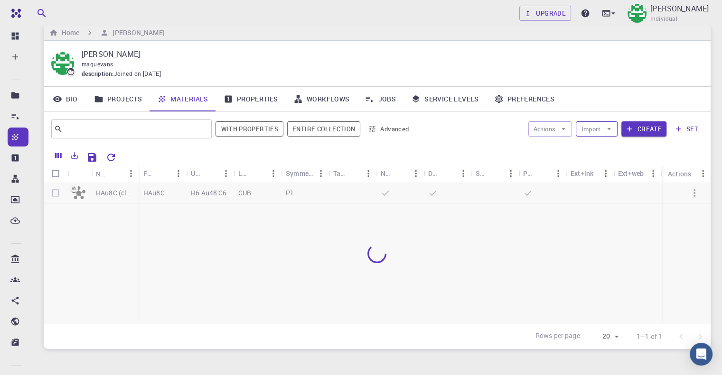
click at [596, 132] on button "Import" at bounding box center [596, 129] width 41 height 15
click at [601, 184] on div at bounding box center [633, 189] width 74 height 11
click at [589, 127] on button "Import" at bounding box center [596, 129] width 41 height 15
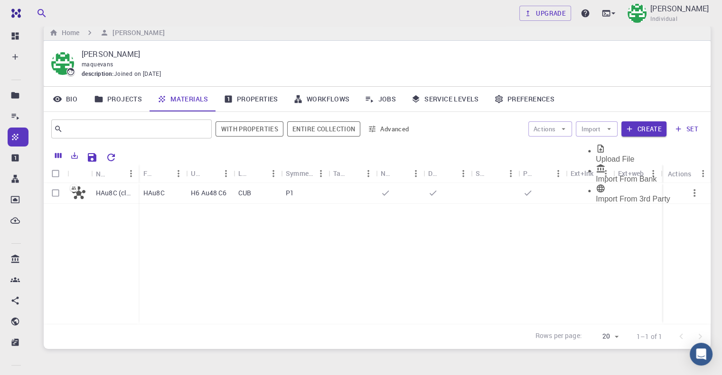
click at [616, 155] on span "Upload File" at bounding box center [615, 159] width 38 height 8
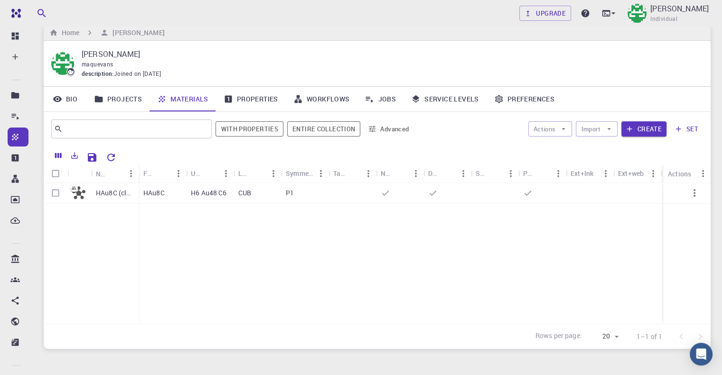
checkbox input "true"
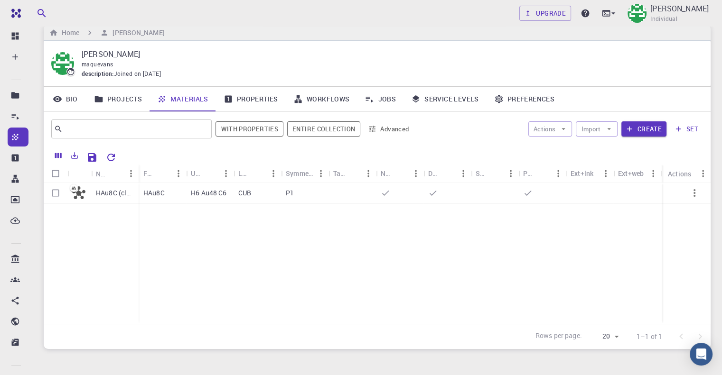
checkbox input "false"
checkbox input "true"
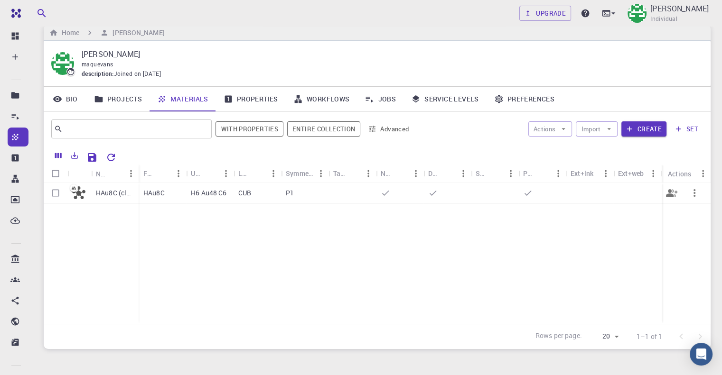
click at [53, 191] on input "Select row" at bounding box center [56, 193] width 18 height 18
checkbox input "true"
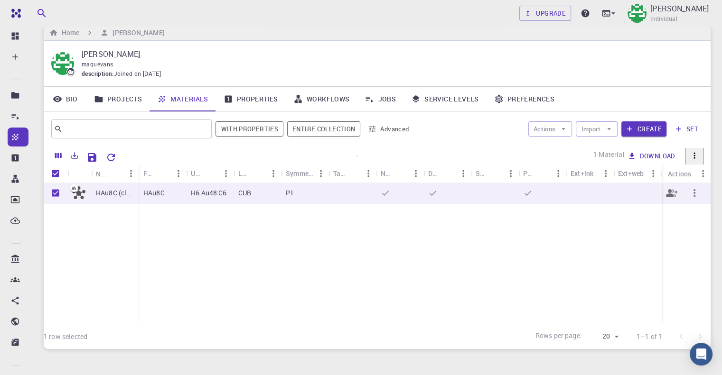
click at [692, 196] on icon "button" at bounding box center [694, 192] width 11 height 11
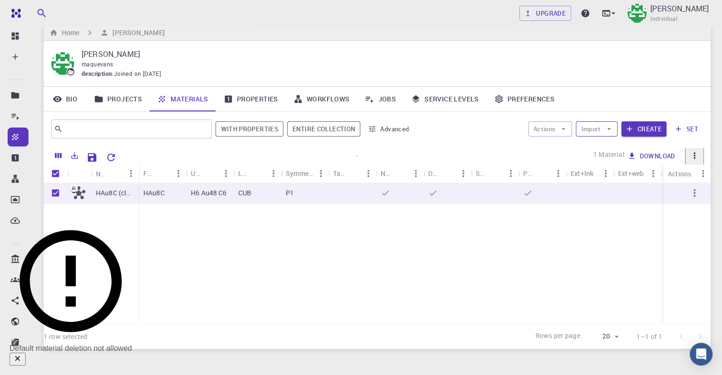
click at [603, 133] on button "Import" at bounding box center [596, 129] width 41 height 15
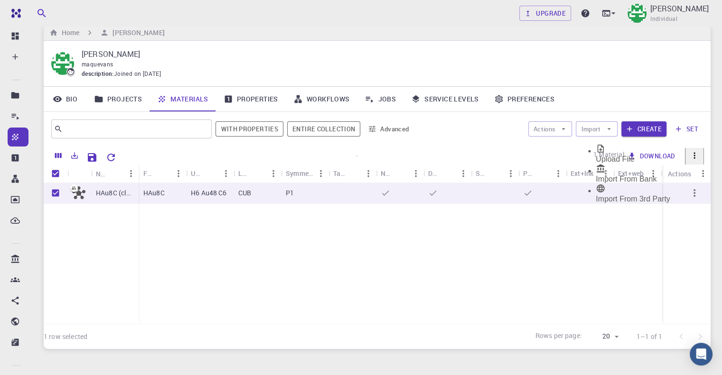
click at [608, 155] on span "Upload File" at bounding box center [615, 159] width 38 height 8
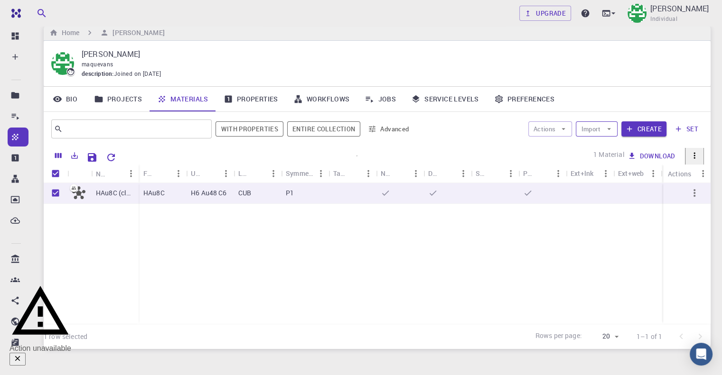
click at [605, 131] on button "Import" at bounding box center [596, 129] width 41 height 15
click at [609, 175] on span "Import From Bank" at bounding box center [626, 179] width 61 height 8
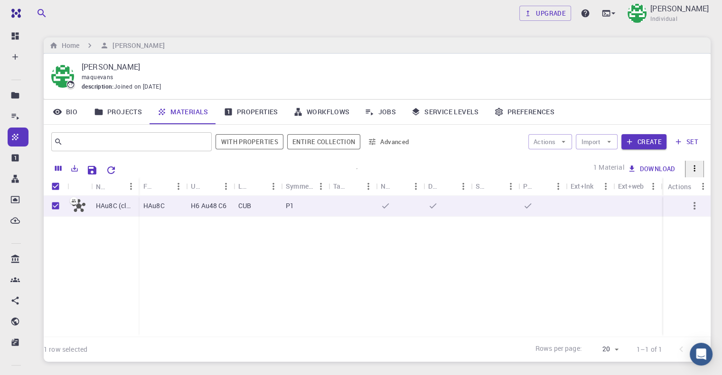
scroll to position [95, 0]
click at [424, 98] on div "[PERSON_NAME] maquevans description : Joined on [DATE]" at bounding box center [377, 77] width 667 height 46
click at [608, 11] on icon at bounding box center [612, 13] width 9 height 9
